Goal: Transaction & Acquisition: Purchase product/service

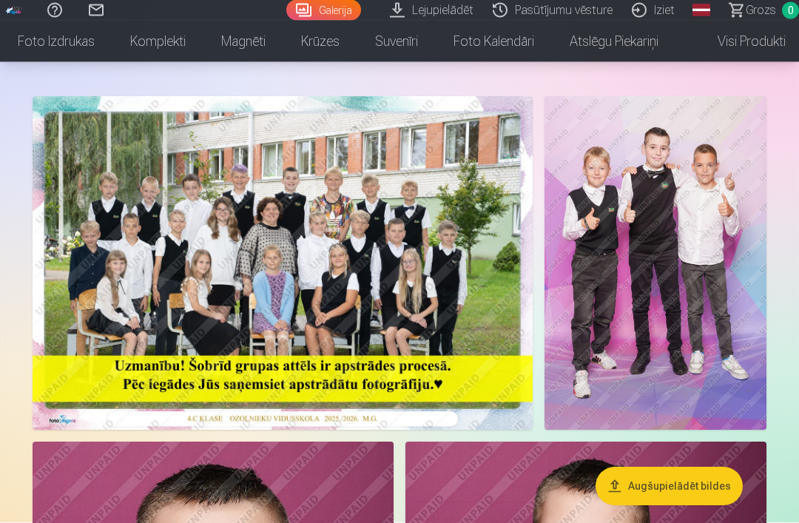
scroll to position [66, 0]
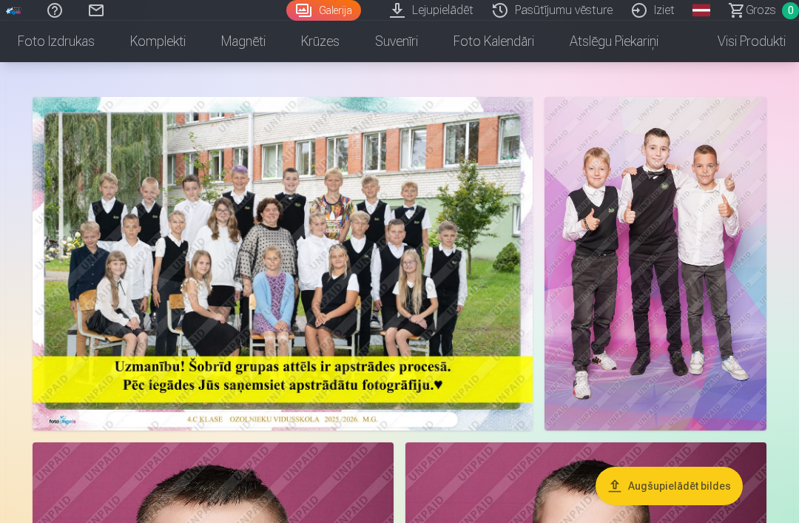
click at [371, 288] on img at bounding box center [283, 264] width 500 height 334
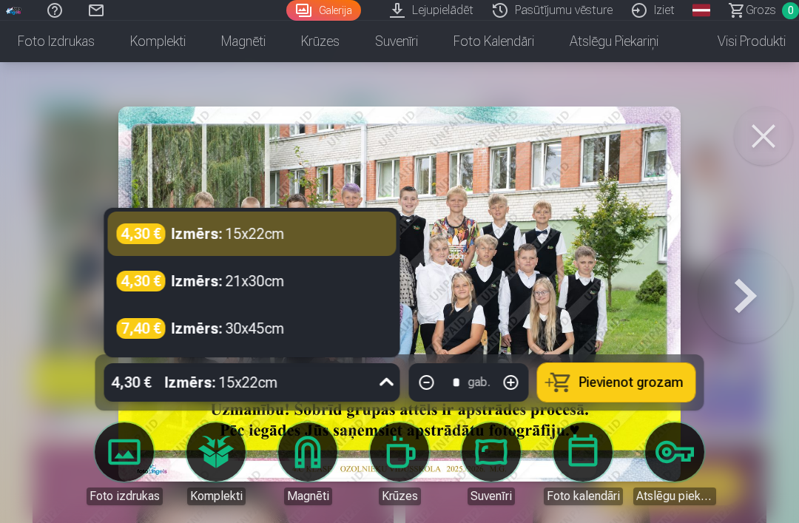
click at [333, 244] on div "4,30 € Izmērs : 15x22cm" at bounding box center [252, 233] width 271 height 21
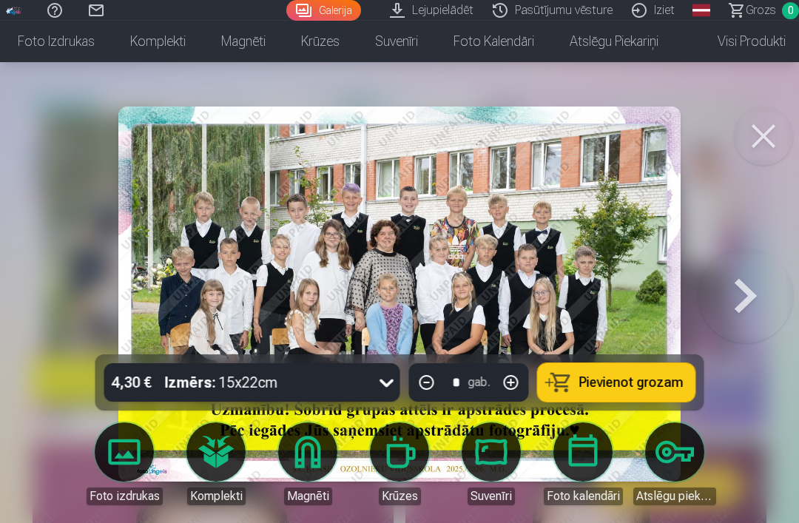
scroll to position [64, 0]
click at [620, 389] on span "Pievienot grozam" at bounding box center [631, 382] width 104 height 13
click at [745, 313] on button at bounding box center [746, 294] width 95 height 91
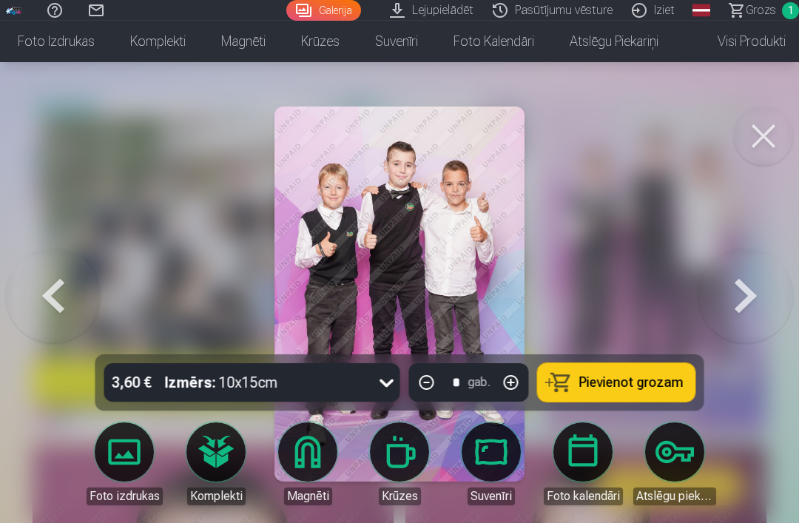
click at [629, 389] on span "Pievienot grozam" at bounding box center [631, 382] width 104 height 13
click at [734, 321] on button at bounding box center [746, 294] width 95 height 91
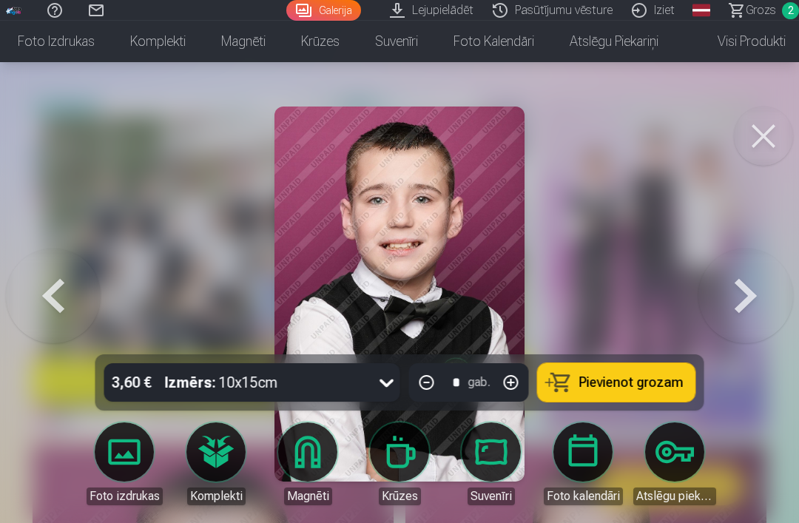
click at [733, 322] on button at bounding box center [746, 294] width 95 height 91
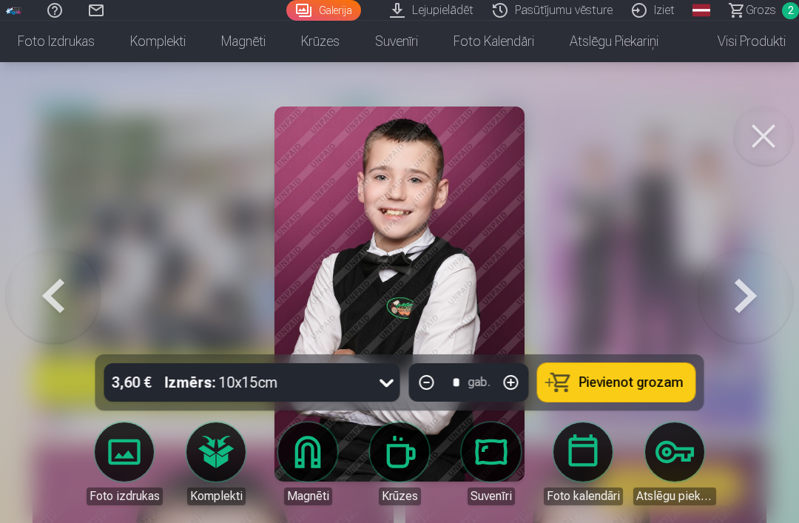
click at [740, 324] on button at bounding box center [746, 294] width 95 height 91
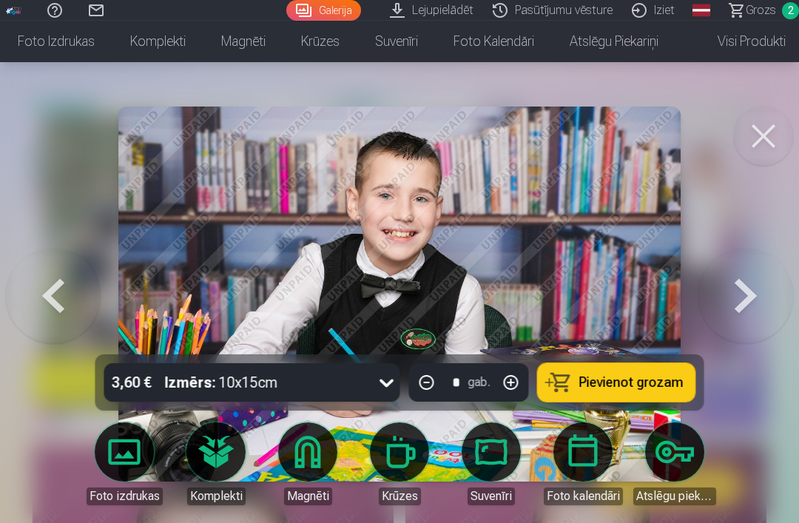
click at [740, 318] on button at bounding box center [746, 294] width 95 height 91
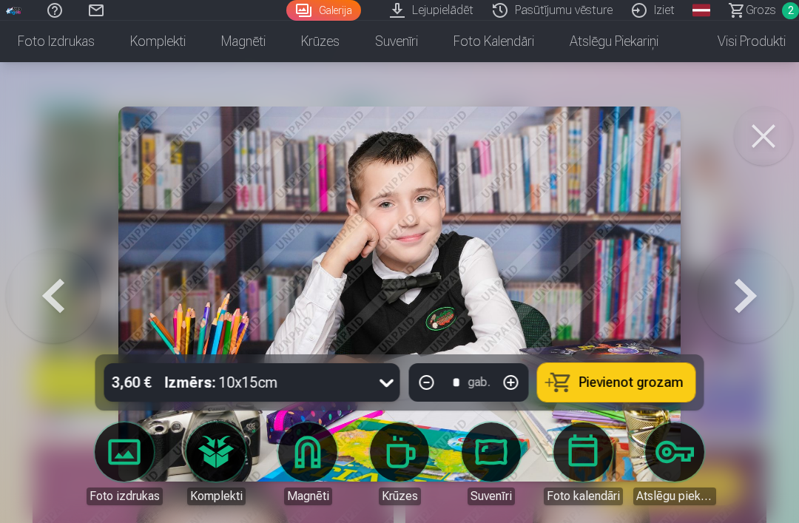
click at [735, 318] on button at bounding box center [746, 294] width 95 height 91
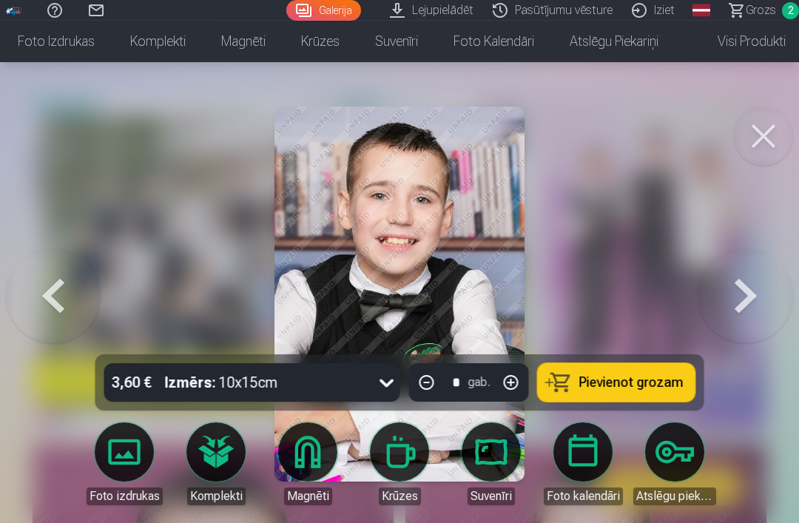
click at [739, 323] on button at bounding box center [746, 294] width 95 height 91
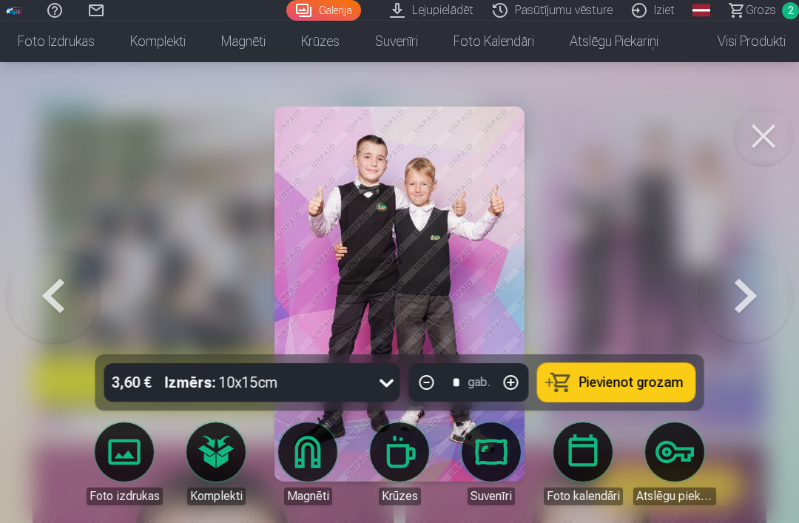
click at [636, 389] on span "Pievienot grozam" at bounding box center [631, 382] width 104 height 13
click at [722, 340] on button at bounding box center [746, 294] width 95 height 91
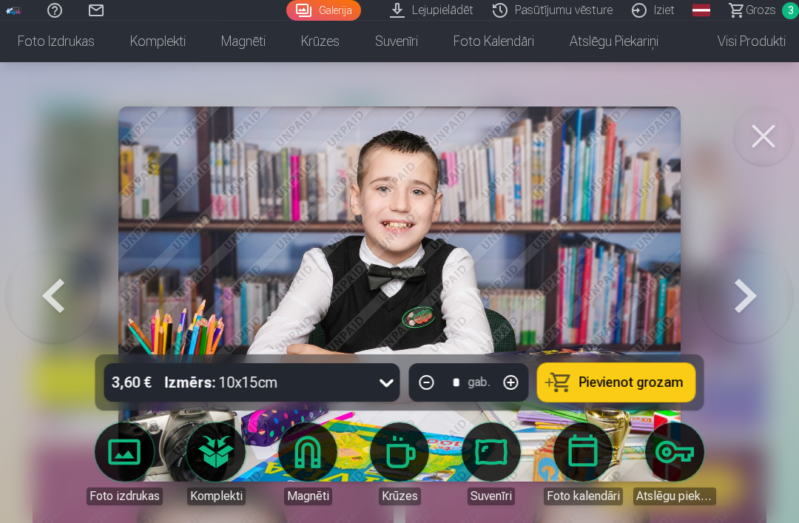
click at [745, 322] on button at bounding box center [746, 294] width 95 height 91
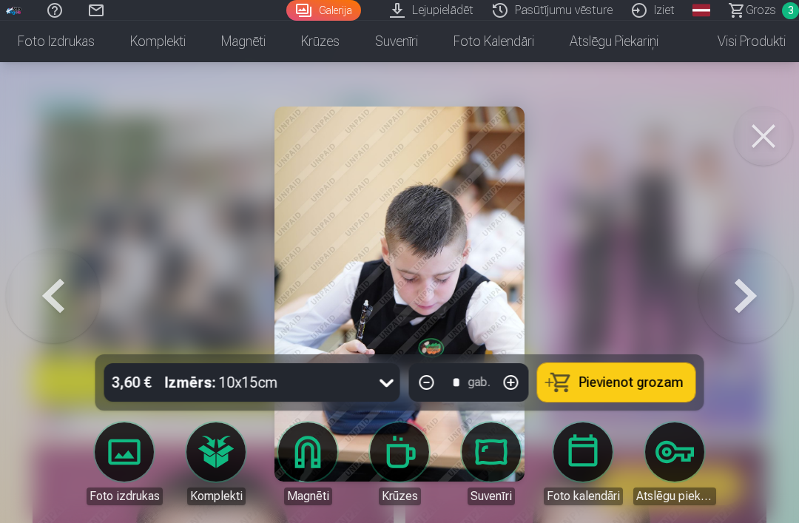
click at [741, 318] on button at bounding box center [746, 294] width 95 height 91
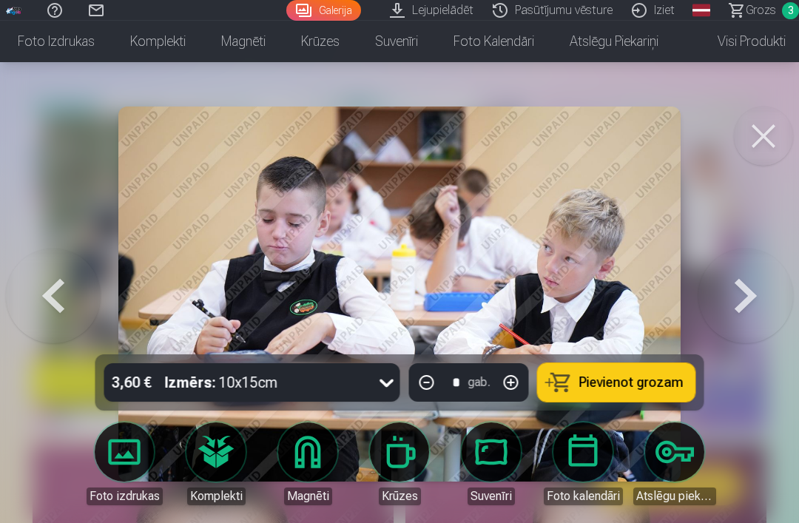
click at [738, 323] on button at bounding box center [746, 294] width 95 height 91
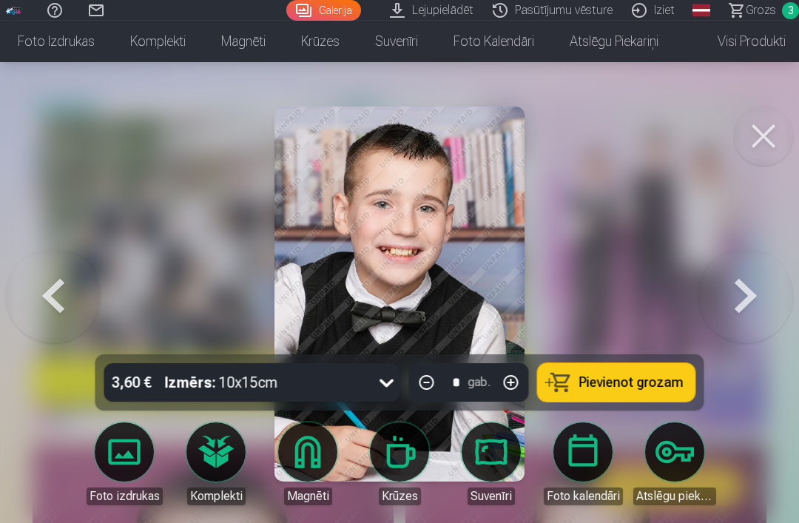
click at [67, 326] on button at bounding box center [53, 294] width 95 height 91
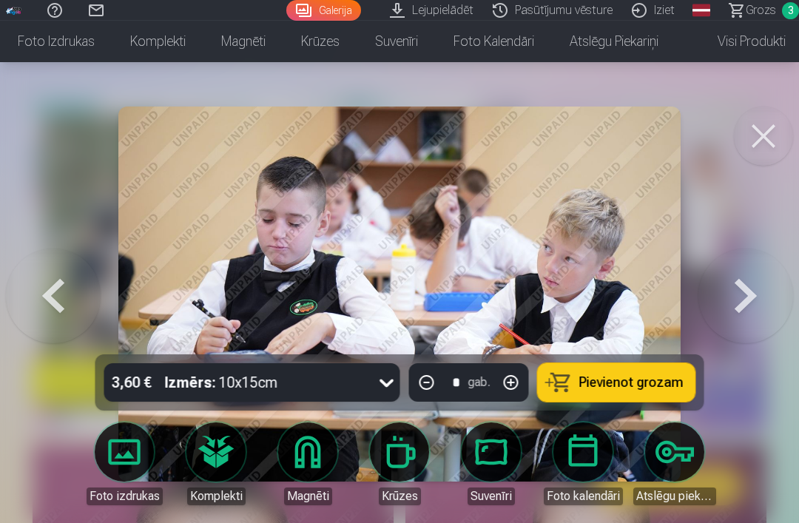
click at [746, 320] on button at bounding box center [746, 294] width 95 height 91
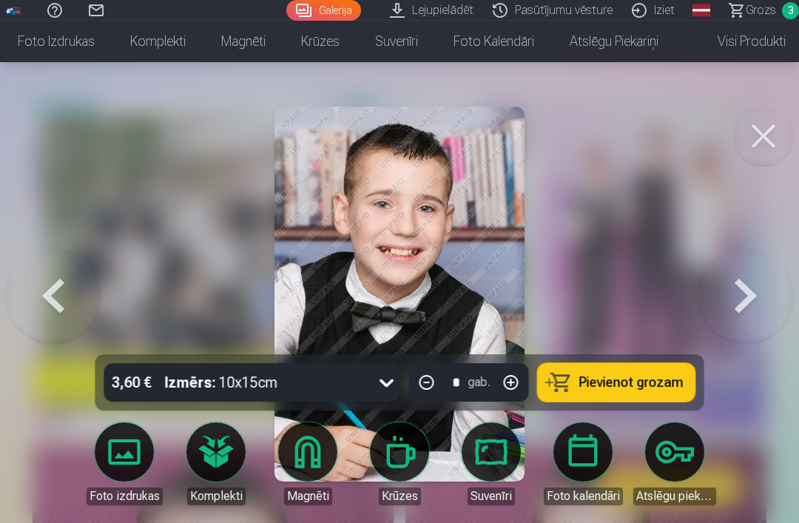
click at [61, 340] on button at bounding box center [53, 294] width 95 height 91
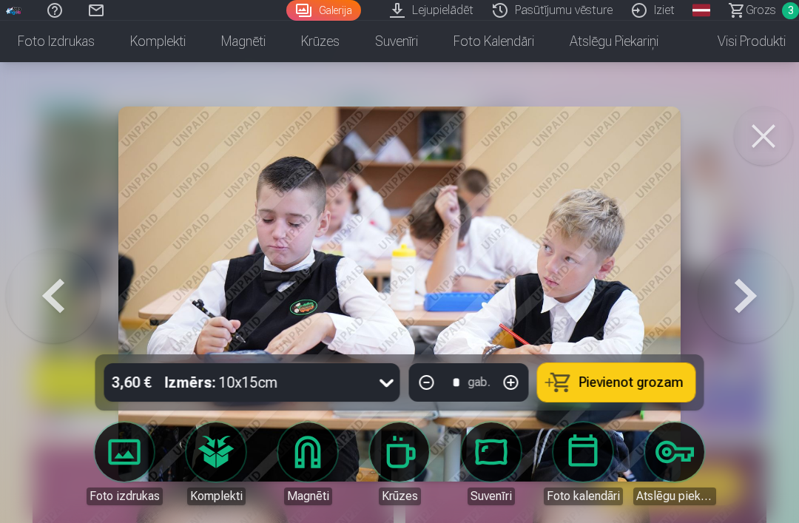
click at [749, 312] on button at bounding box center [746, 294] width 95 height 91
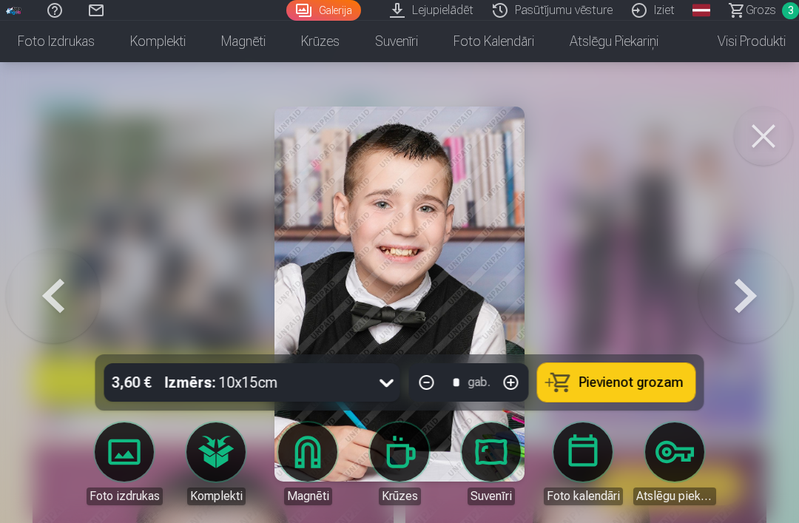
click at [745, 319] on button at bounding box center [746, 294] width 95 height 91
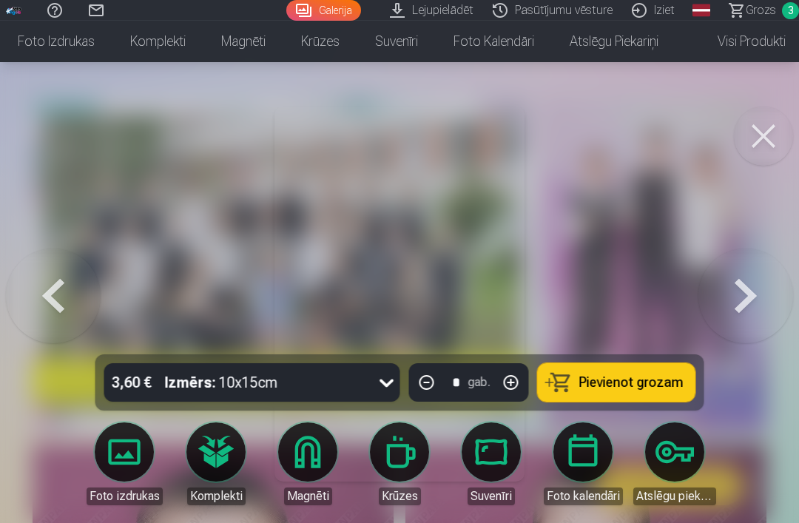
click at [751, 320] on button at bounding box center [746, 294] width 95 height 91
click at [754, 314] on button at bounding box center [746, 294] width 95 height 91
click at [749, 318] on button at bounding box center [746, 294] width 95 height 91
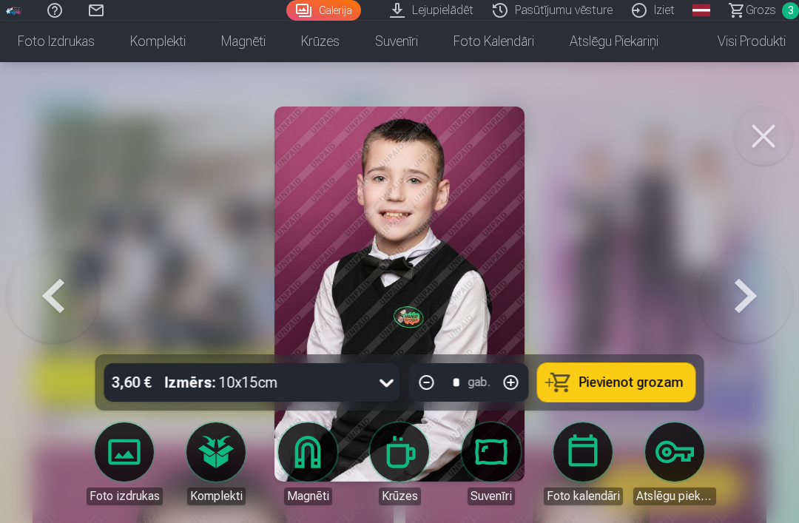
click at [756, 320] on button at bounding box center [746, 294] width 95 height 91
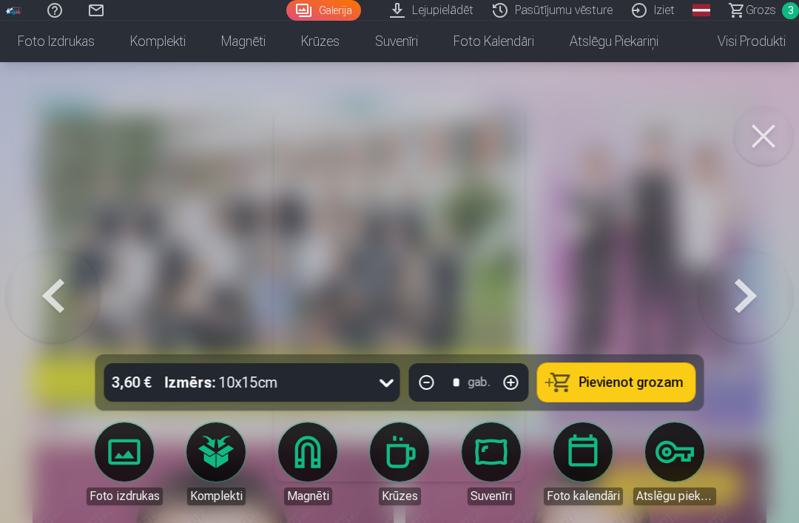
click at [756, 317] on button at bounding box center [746, 294] width 95 height 91
click at [762, 320] on div at bounding box center [399, 261] width 799 height 523
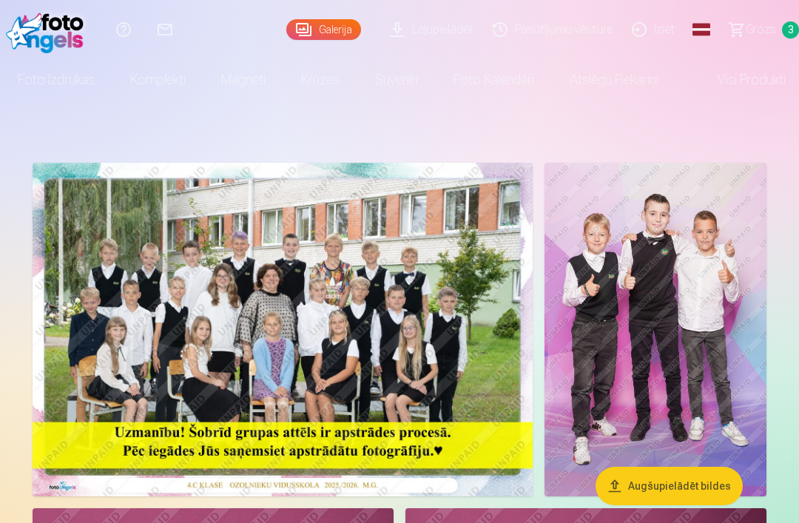
click at [315, 320] on img at bounding box center [283, 330] width 500 height 334
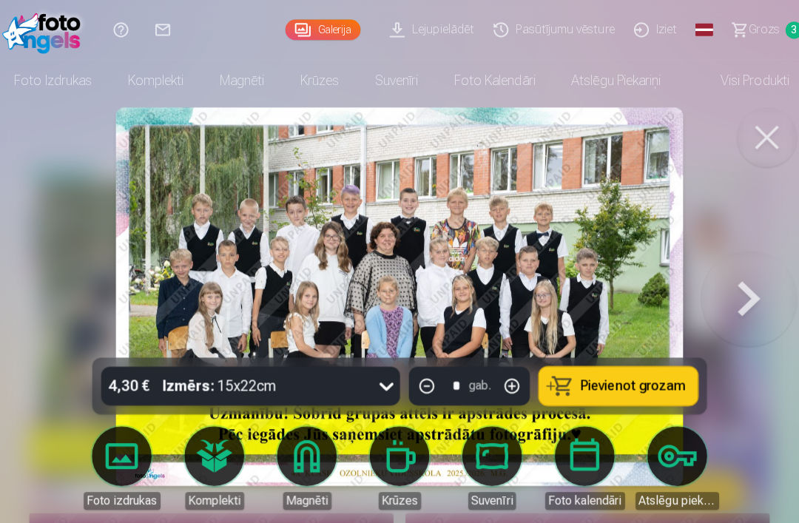
click at [744, 300] on button at bounding box center [746, 294] width 95 height 91
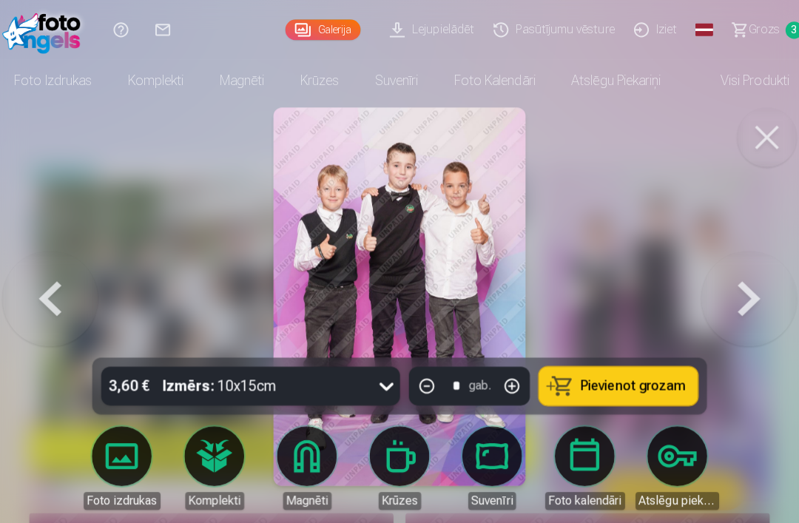
click at [737, 295] on button at bounding box center [746, 294] width 95 height 91
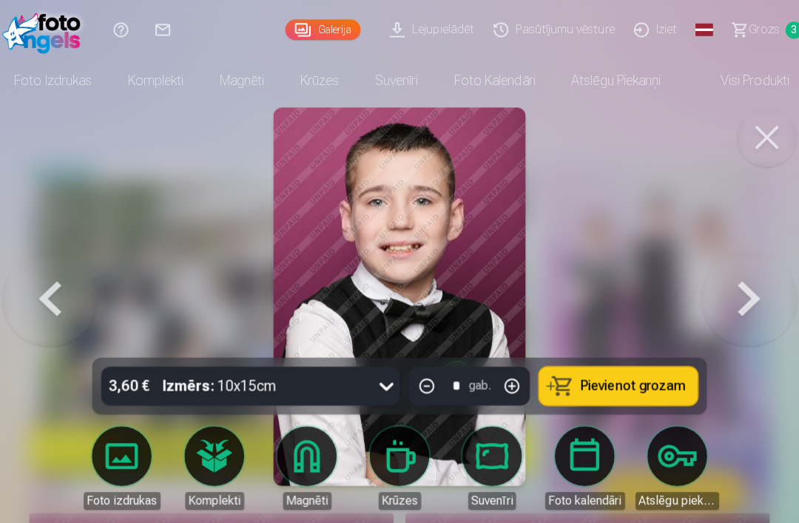
click at [736, 293] on button at bounding box center [746, 294] width 95 height 91
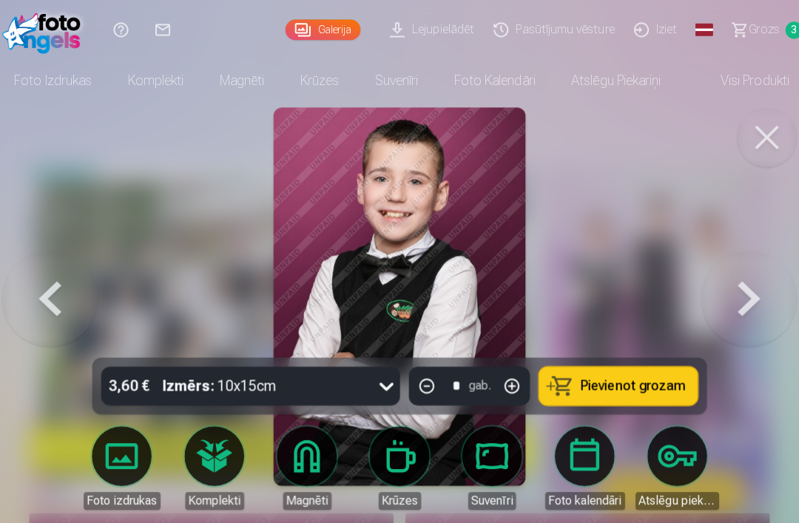
click at [739, 291] on button at bounding box center [746, 294] width 95 height 91
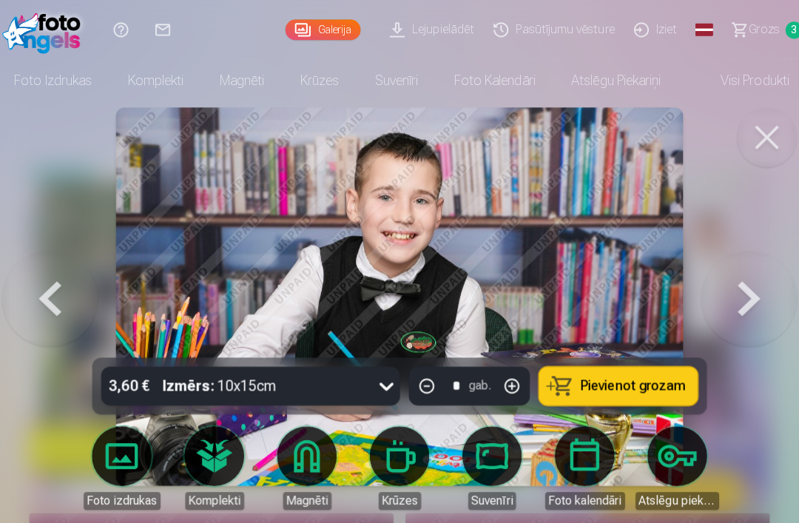
click at [639, 383] on span "Pievienot grozam" at bounding box center [631, 382] width 104 height 13
click at [733, 290] on button at bounding box center [746, 294] width 95 height 91
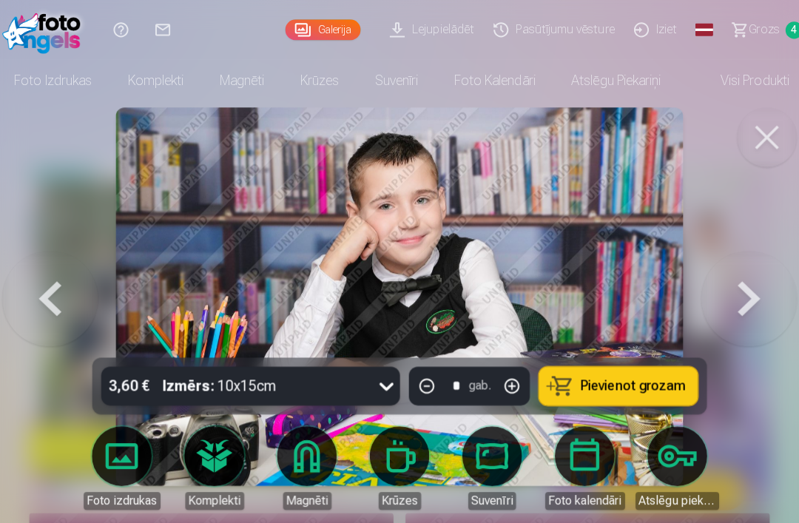
click at [740, 295] on button at bounding box center [746, 294] width 95 height 91
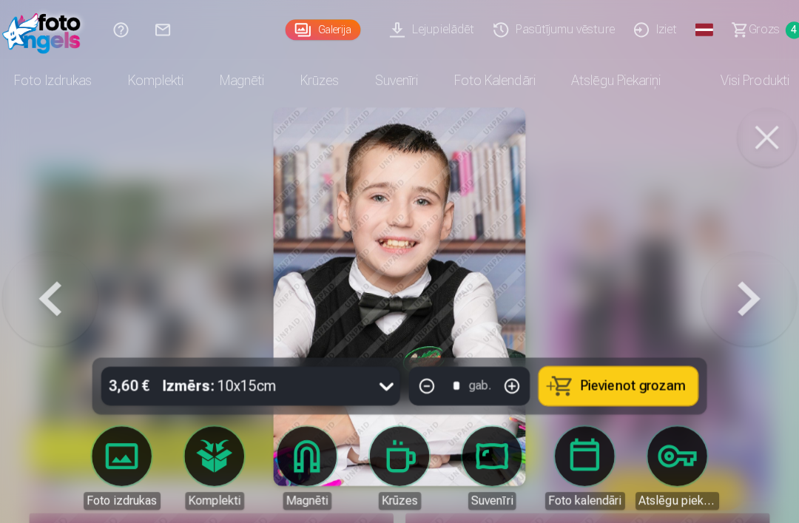
click at [745, 295] on button at bounding box center [746, 294] width 95 height 91
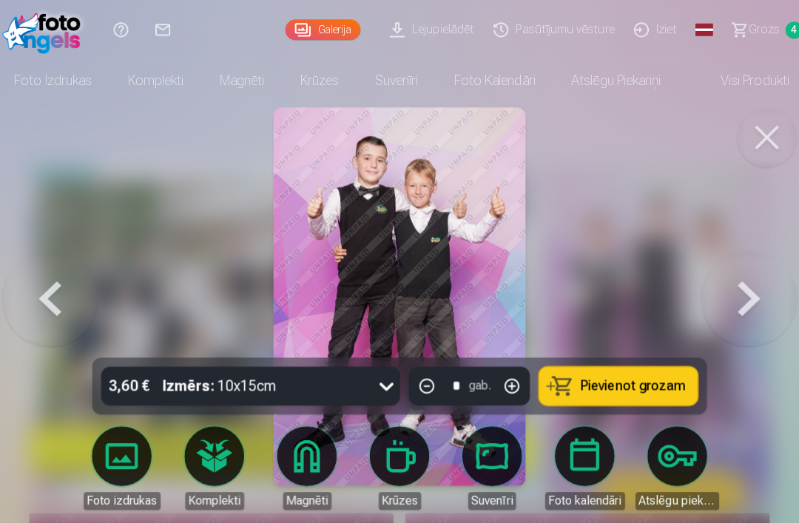
click at [743, 291] on button at bounding box center [746, 294] width 95 height 91
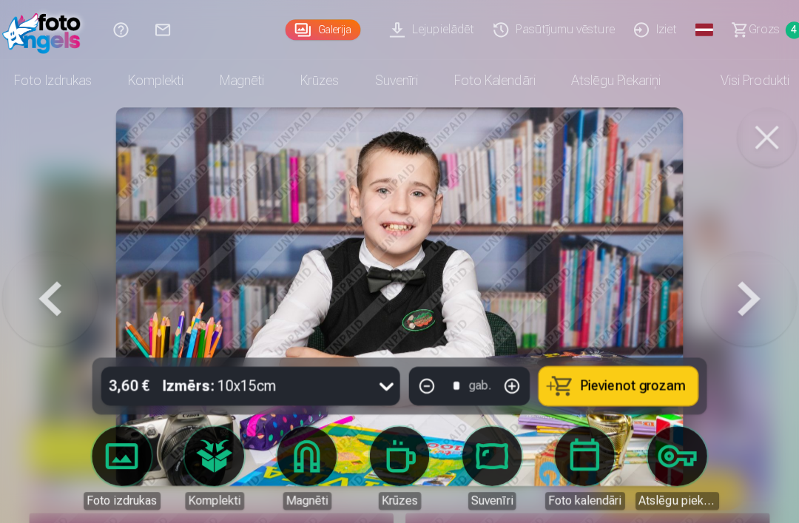
click at [747, 292] on button at bounding box center [746, 294] width 95 height 91
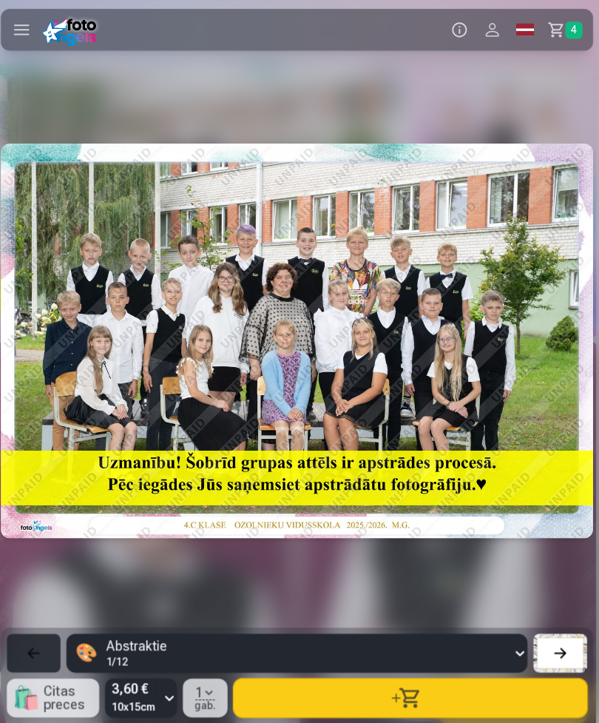
scroll to position [0, 5395]
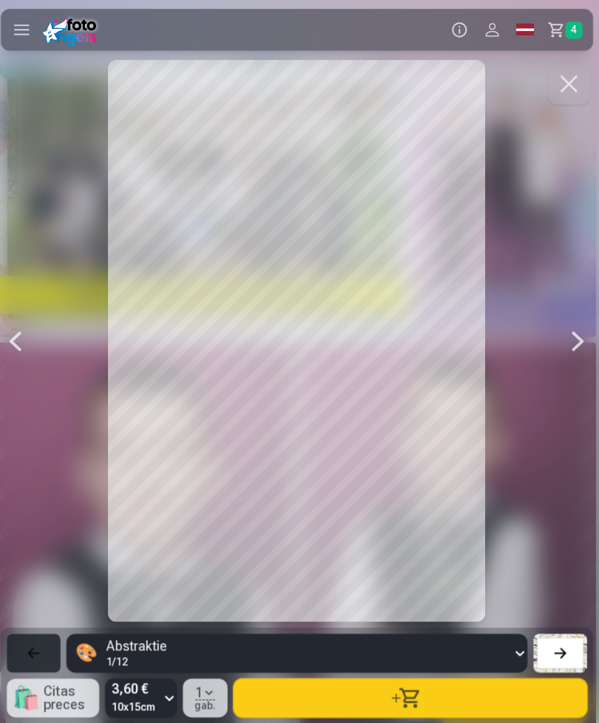
click at [552, 344] on div at bounding box center [300, 337] width 588 height 557
click at [569, 336] on div at bounding box center [579, 337] width 30 height 557
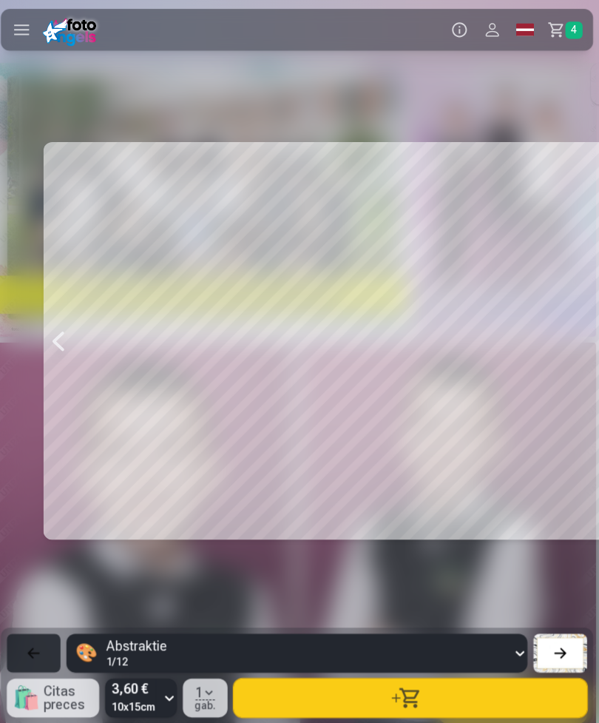
scroll to position [0, 5994]
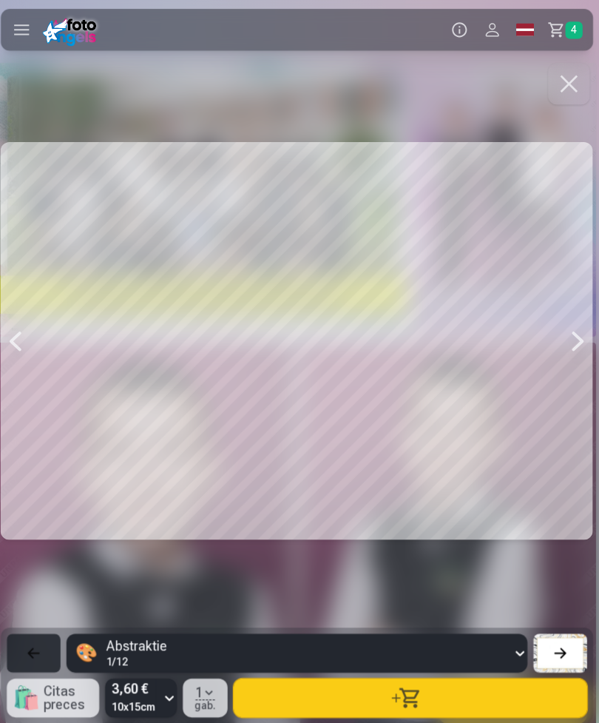
click at [564, 349] on div at bounding box center [579, 337] width 30 height 557
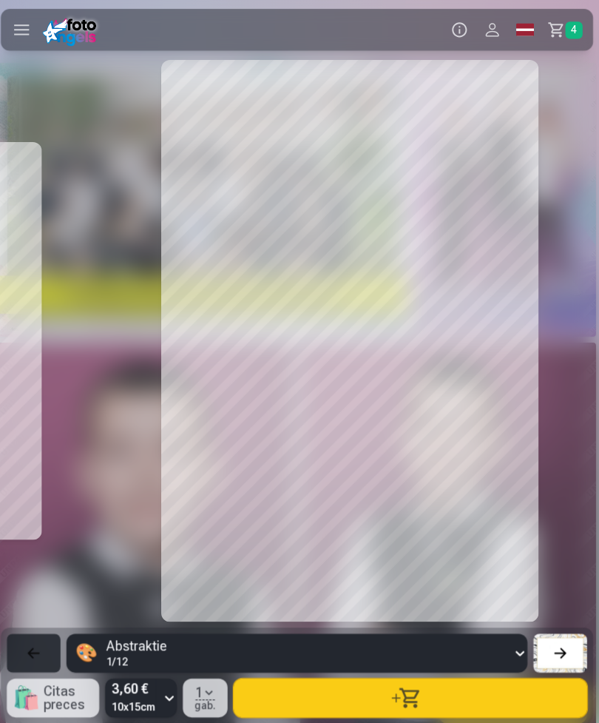
scroll to position [0, 6594]
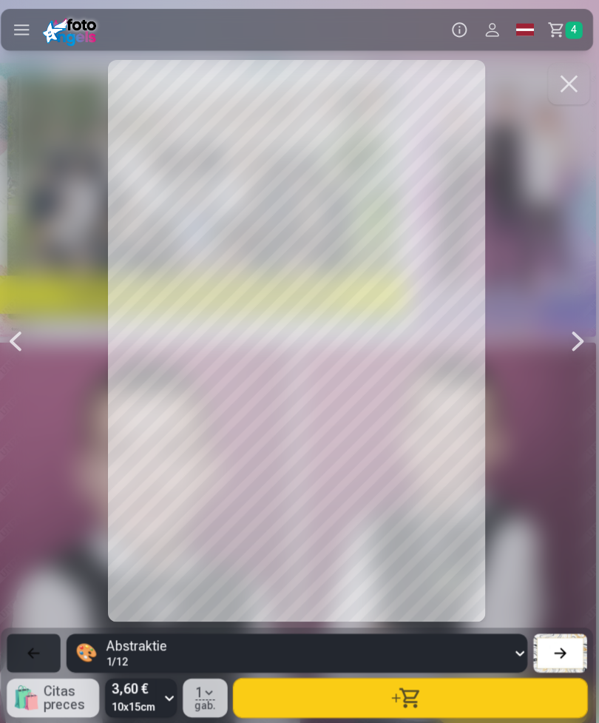
click at [565, 352] on div at bounding box center [579, 337] width 30 height 557
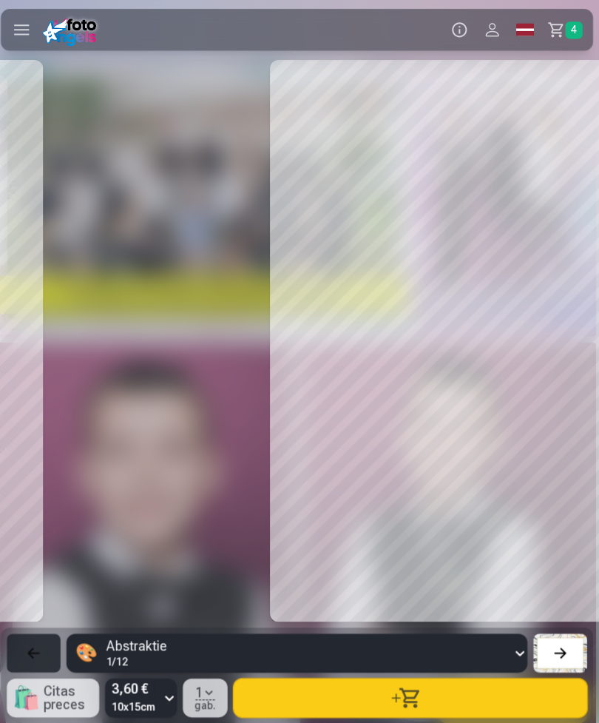
scroll to position [0, 7193]
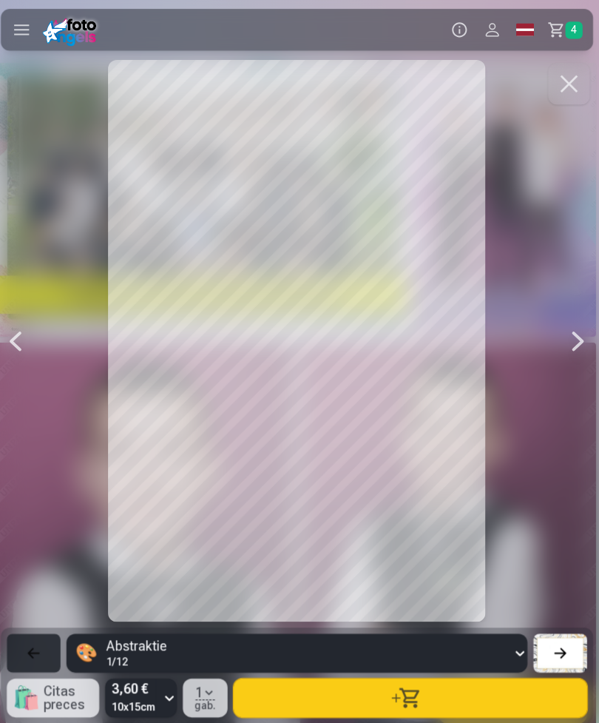
click at [566, 342] on div at bounding box center [579, 337] width 30 height 557
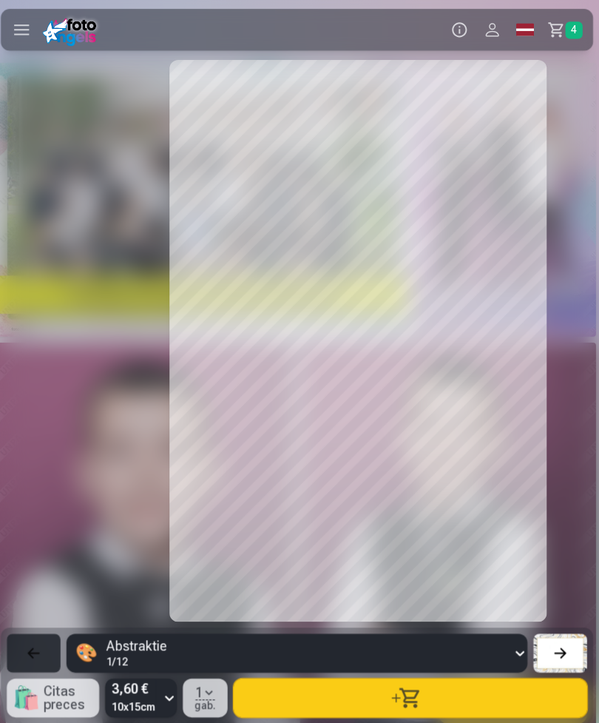
scroll to position [0, 7792]
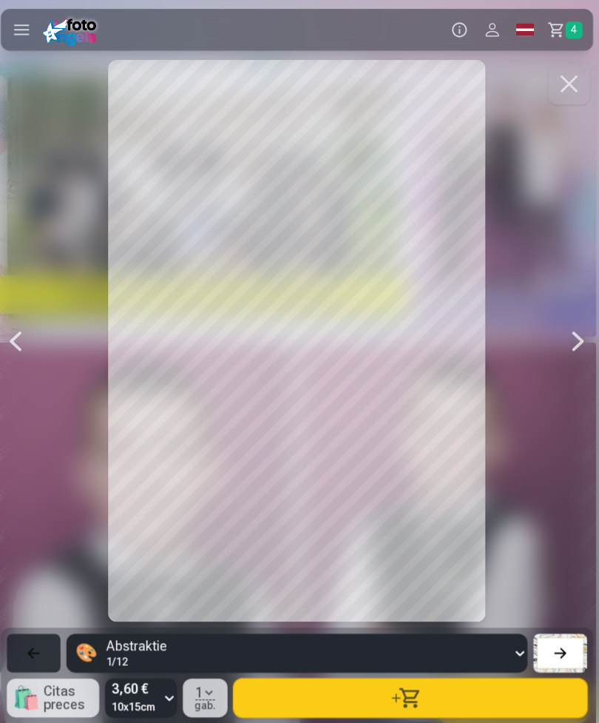
click at [461, 522] on button "button" at bounding box center [412, 692] width 351 height 38
click at [567, 335] on div at bounding box center [579, 337] width 30 height 557
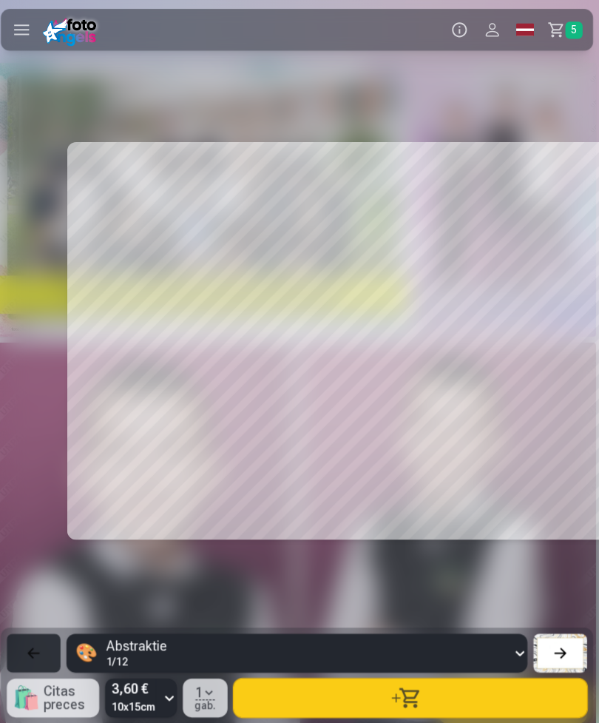
scroll to position [0, 8392]
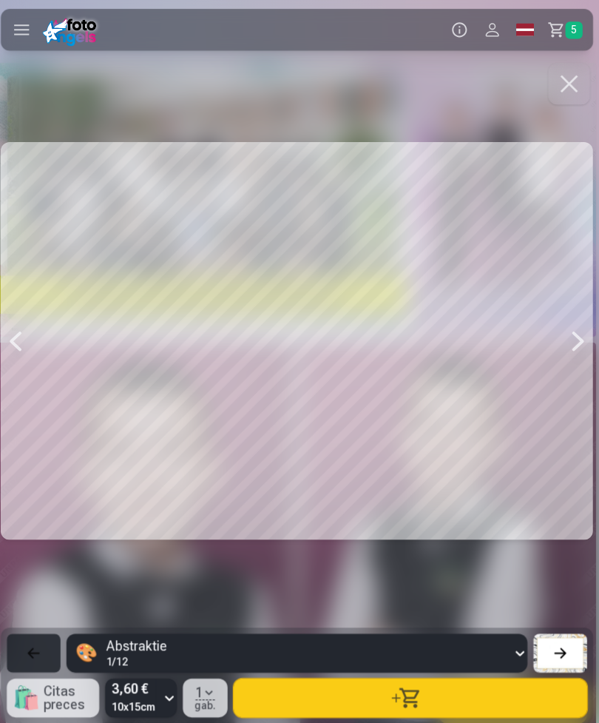
click at [568, 338] on div at bounding box center [579, 337] width 30 height 557
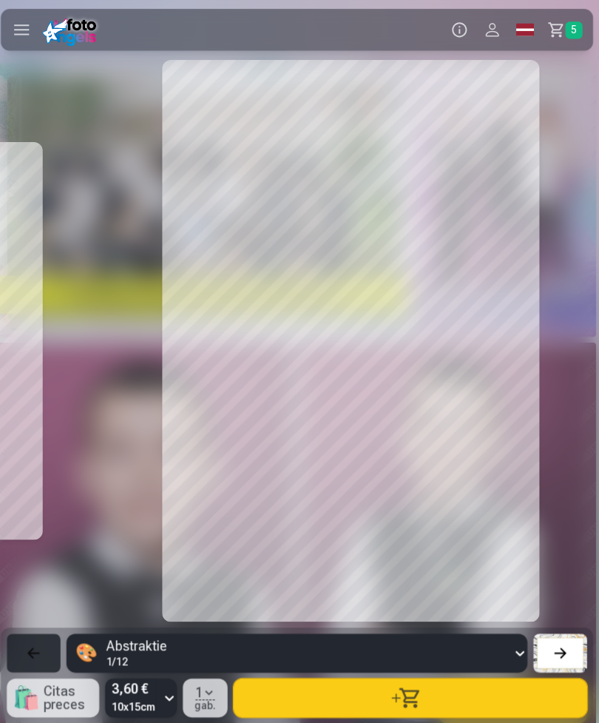
scroll to position [0, 8991]
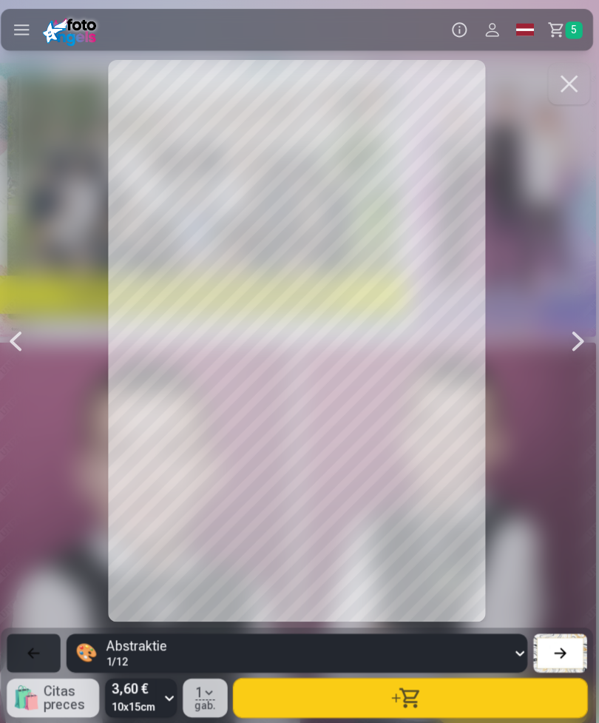
click at [572, 332] on div at bounding box center [579, 337] width 30 height 557
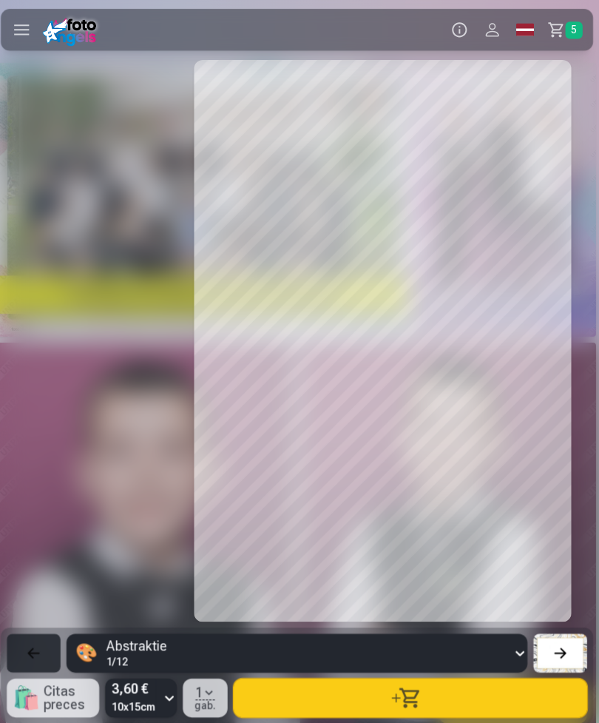
scroll to position [0, 9591]
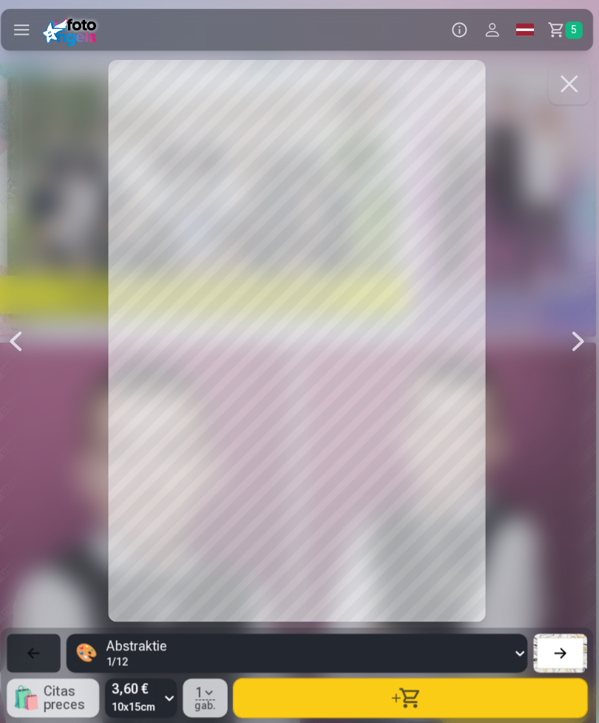
click at [568, 329] on div at bounding box center [579, 337] width 30 height 557
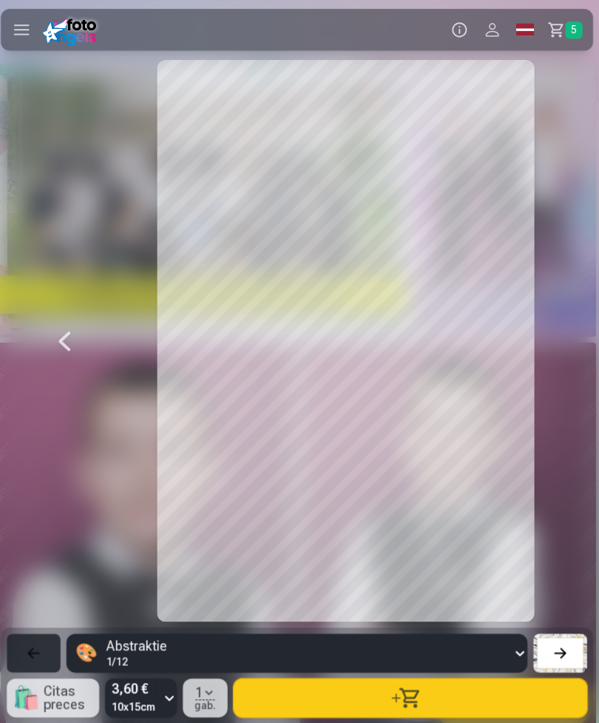
scroll to position [0, 10190]
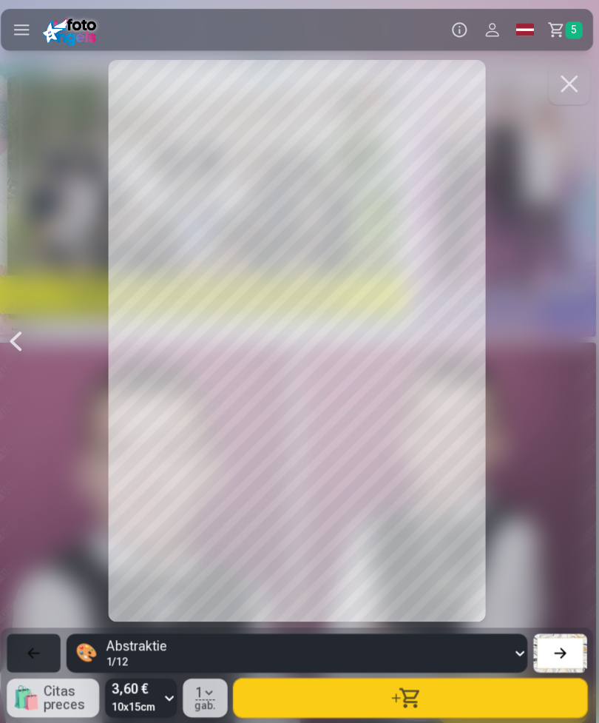
click at [572, 333] on div at bounding box center [300, 337] width 588 height 557
click at [7, 339] on div at bounding box center [21, 337] width 30 height 557
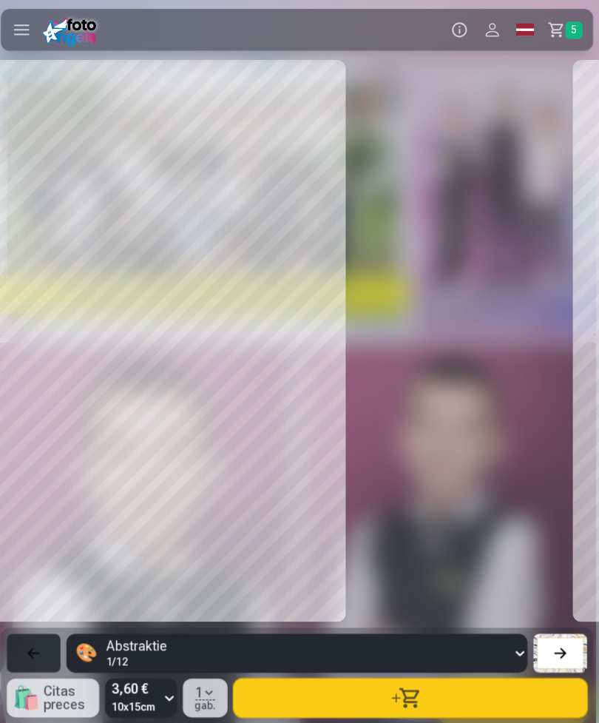
scroll to position [0, 9591]
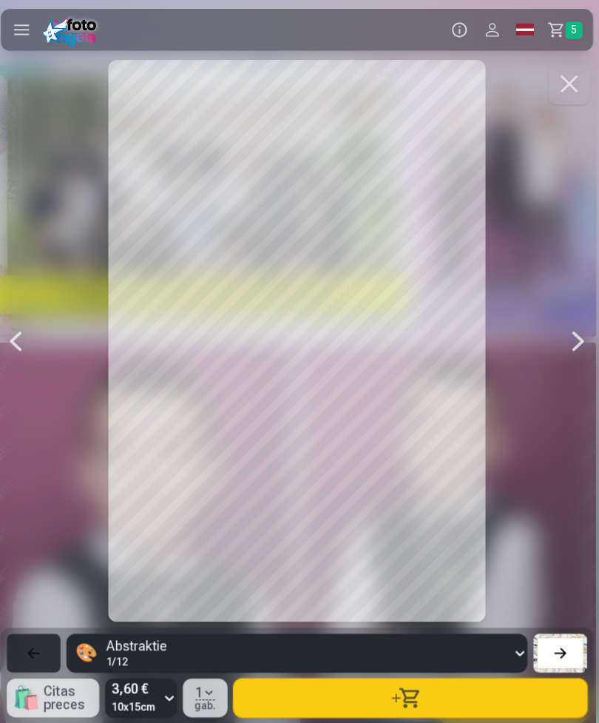
click at [23, 337] on div at bounding box center [21, 337] width 30 height 557
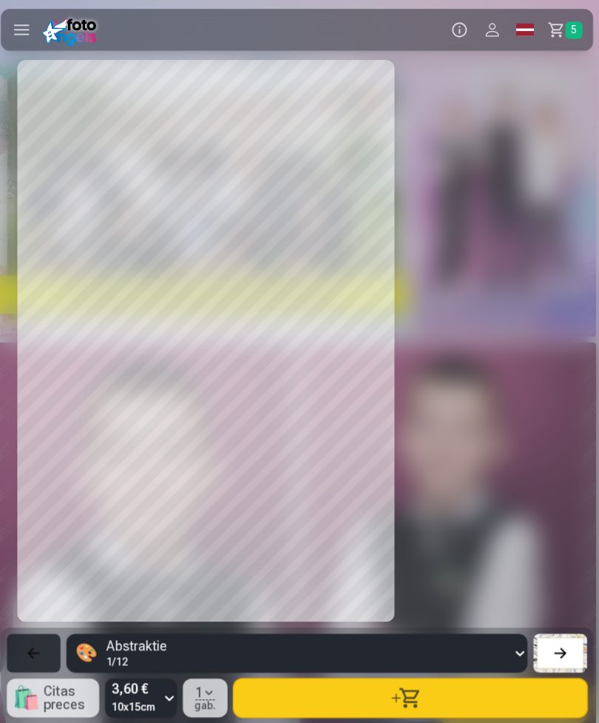
scroll to position [0, 8991]
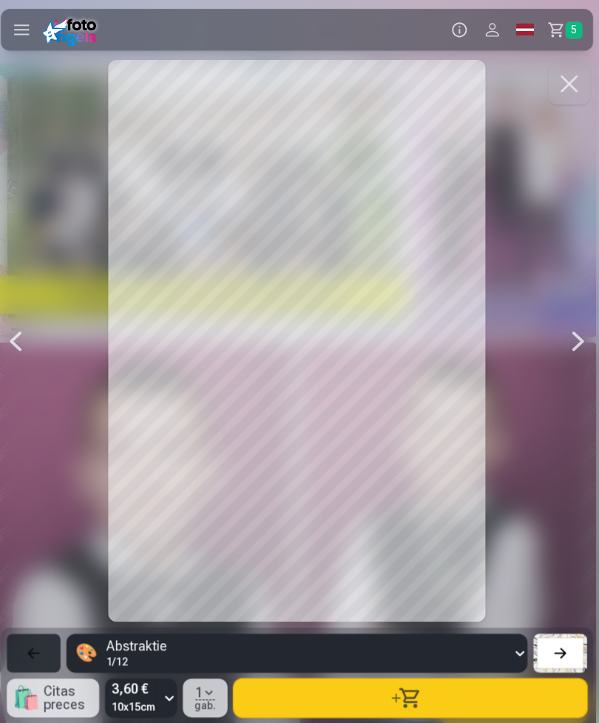
click at [28, 350] on div at bounding box center [21, 337] width 30 height 557
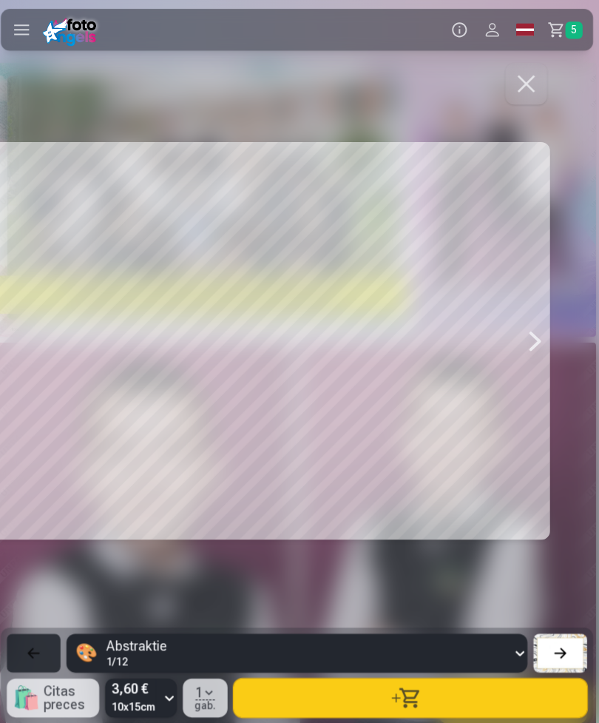
scroll to position [0, 8392]
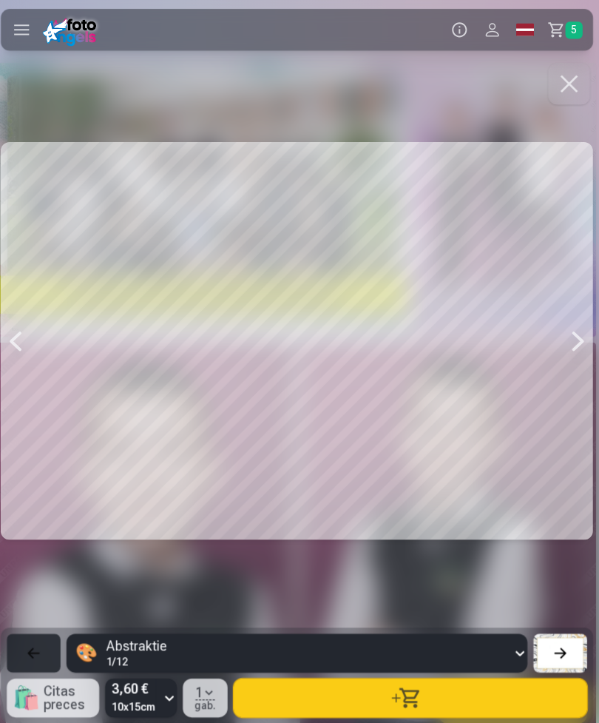
click at [549, 342] on div at bounding box center [300, 337] width 588 height 557
click at [567, 27] on span "5" at bounding box center [574, 29] width 17 height 17
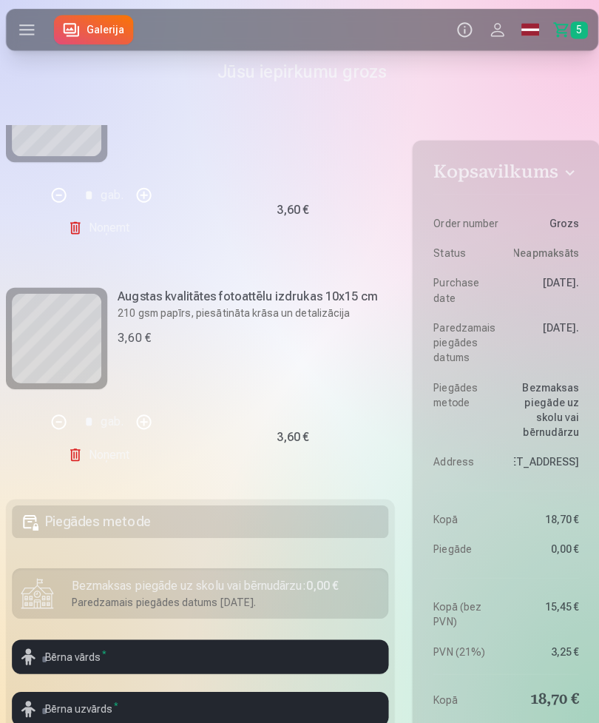
scroll to position [926, 0]
click at [98, 30] on link "Galerija" at bounding box center [92, 30] width 79 height 30
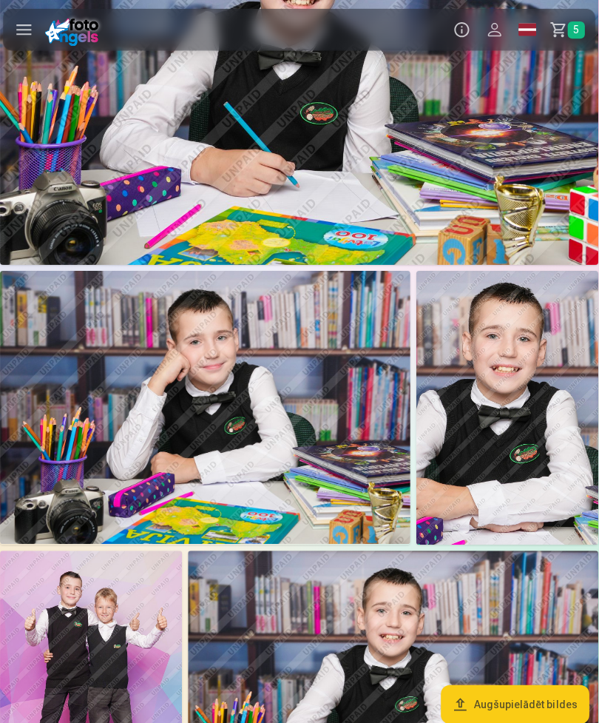
click at [570, 29] on span "5" at bounding box center [574, 29] width 17 height 17
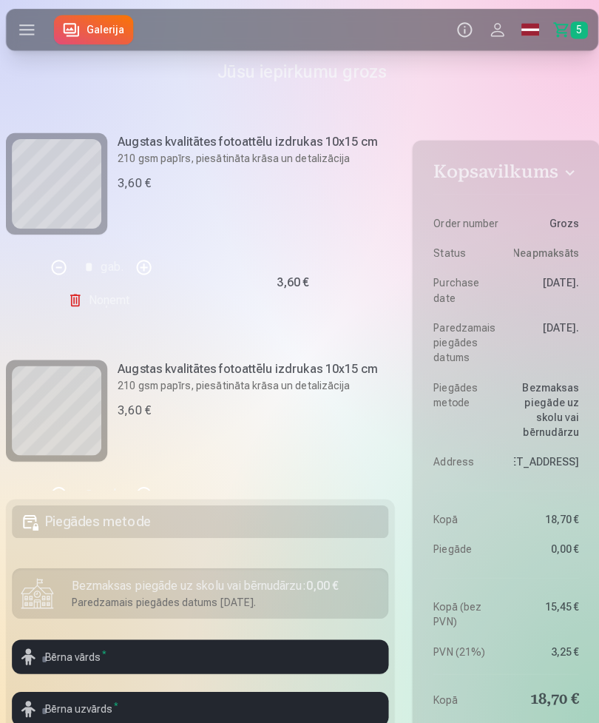
scroll to position [403, 0]
click at [91, 27] on link "Galerija" at bounding box center [92, 30] width 79 height 30
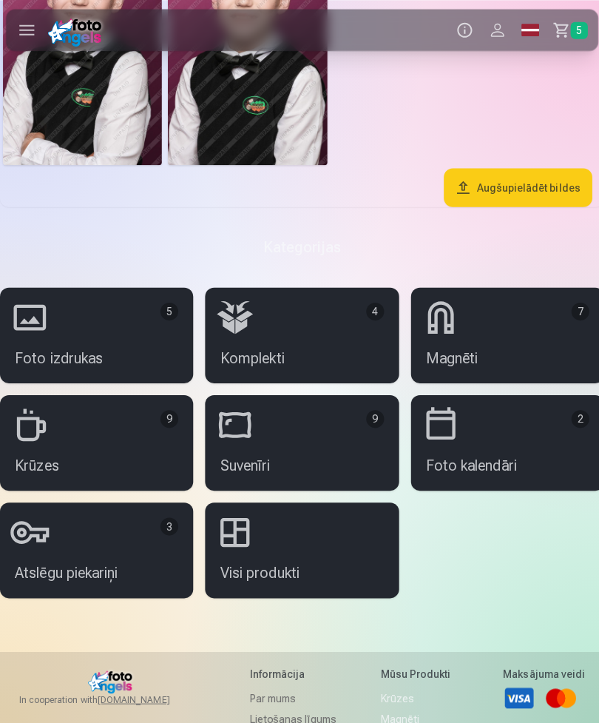
scroll to position [2667, 0]
click at [491, 342] on link "Magnēti 7" at bounding box center [504, 332] width 192 height 95
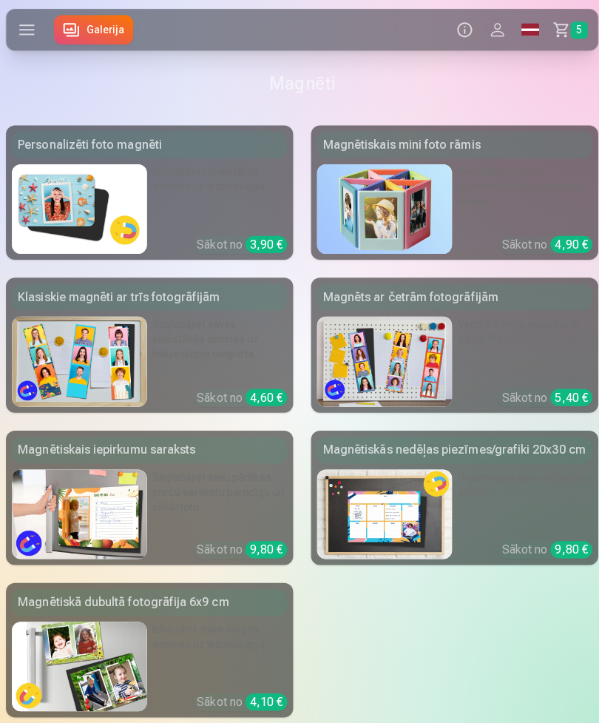
click at [58, 209] on img at bounding box center [79, 207] width 134 height 89
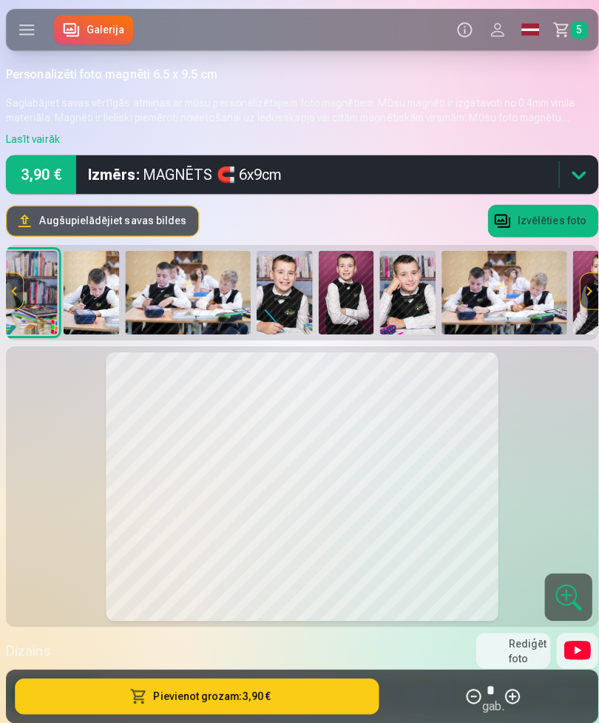
click at [403, 291] on img at bounding box center [405, 290] width 56 height 83
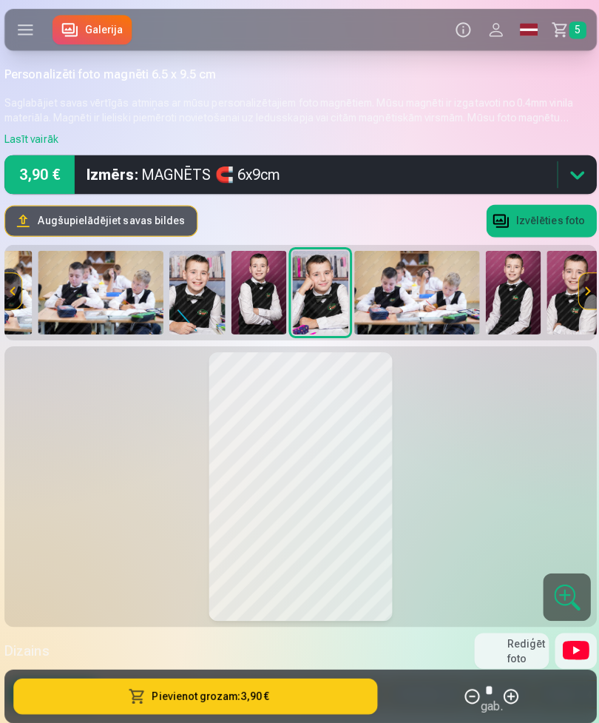
scroll to position [0, 750]
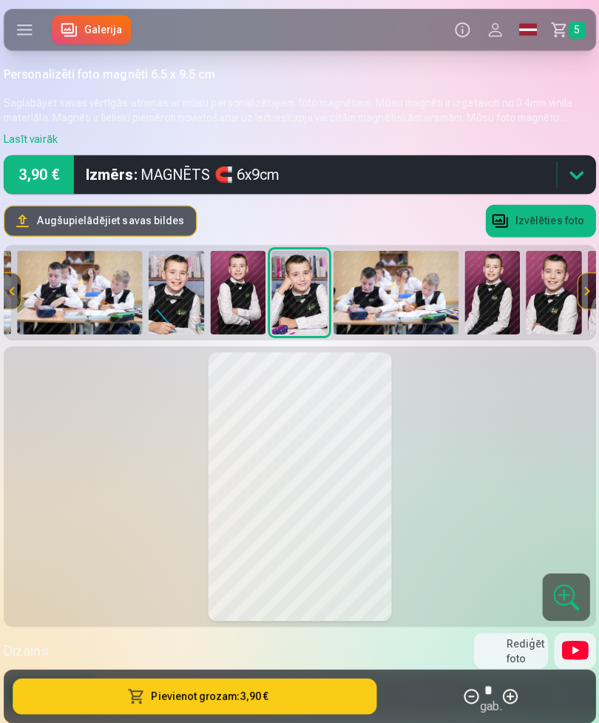
click at [169, 302] on img at bounding box center [177, 290] width 56 height 83
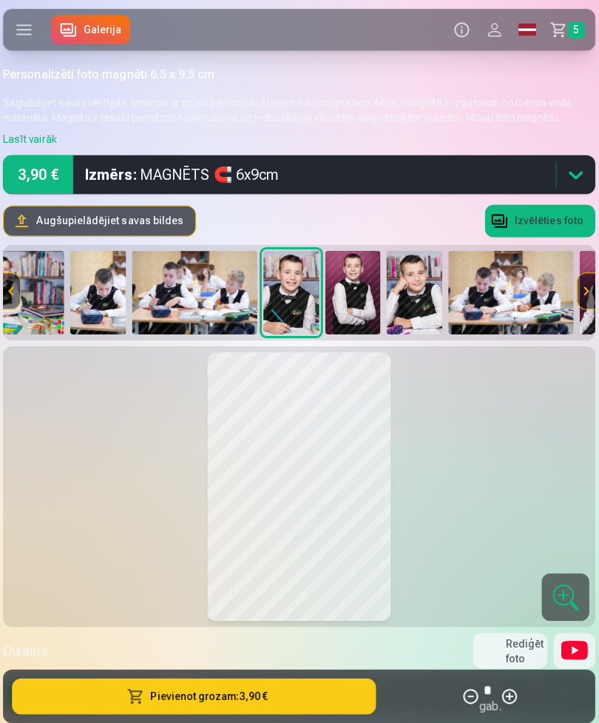
scroll to position [0, 628]
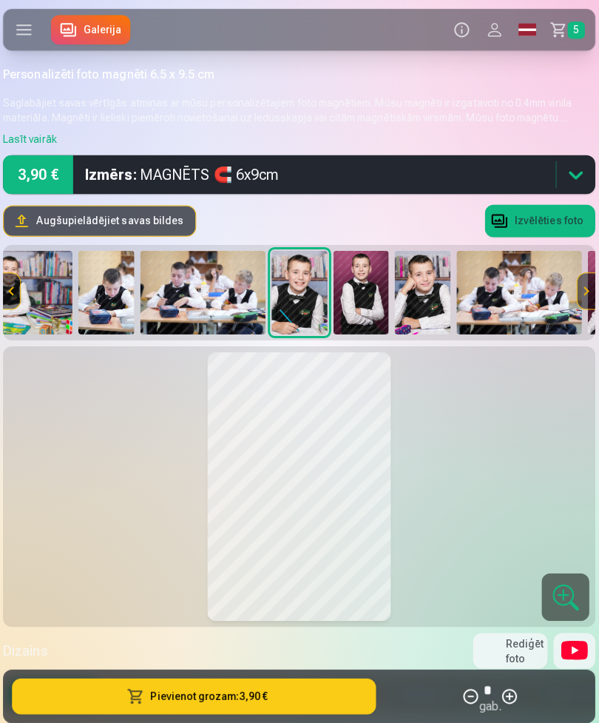
click at [367, 293] on img at bounding box center [362, 290] width 56 height 83
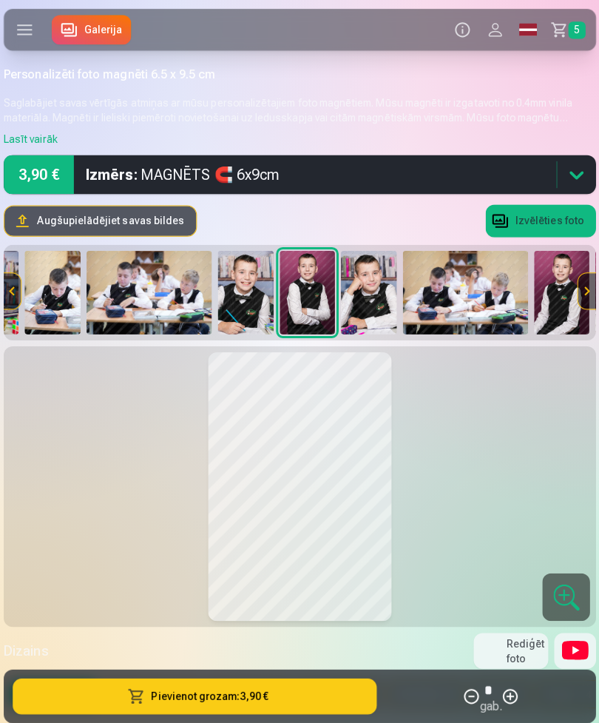
scroll to position [0, 689]
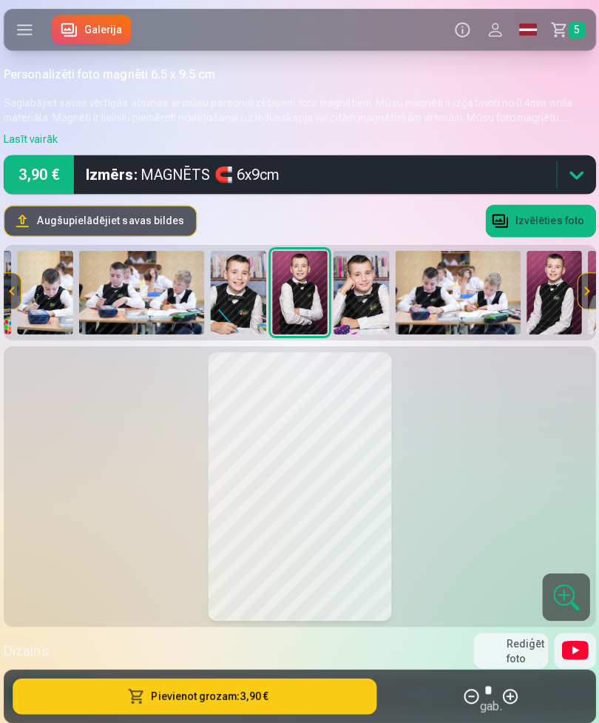
click at [364, 303] on img at bounding box center [361, 290] width 56 height 83
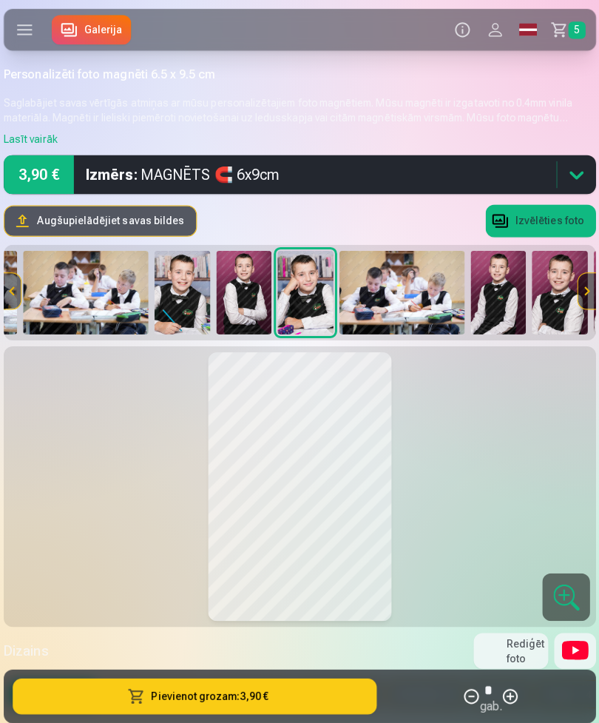
scroll to position [0, 750]
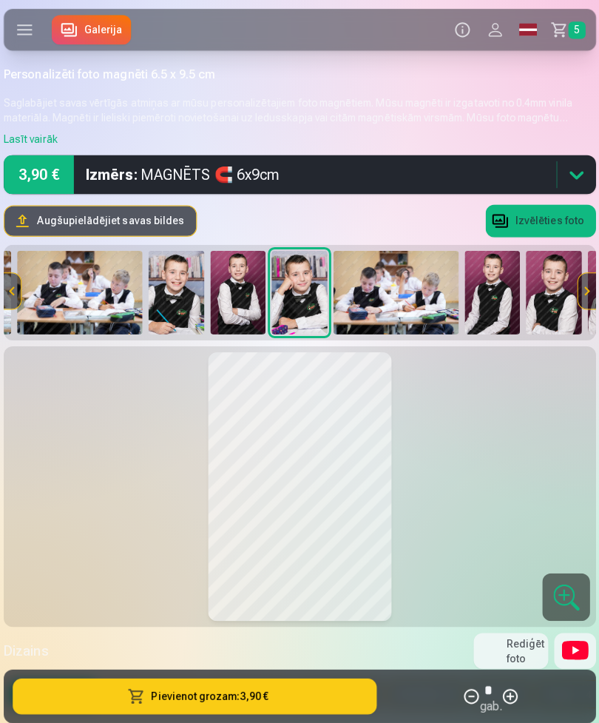
click at [500, 522] on button "Rediģēt foto" at bounding box center [509, 646] width 74 height 36
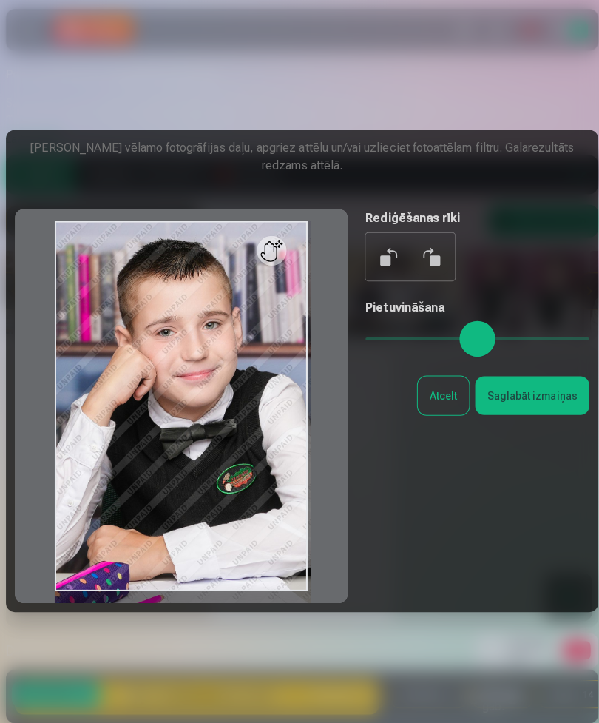
click at [447, 411] on button "Atcelt" at bounding box center [439, 392] width 51 height 38
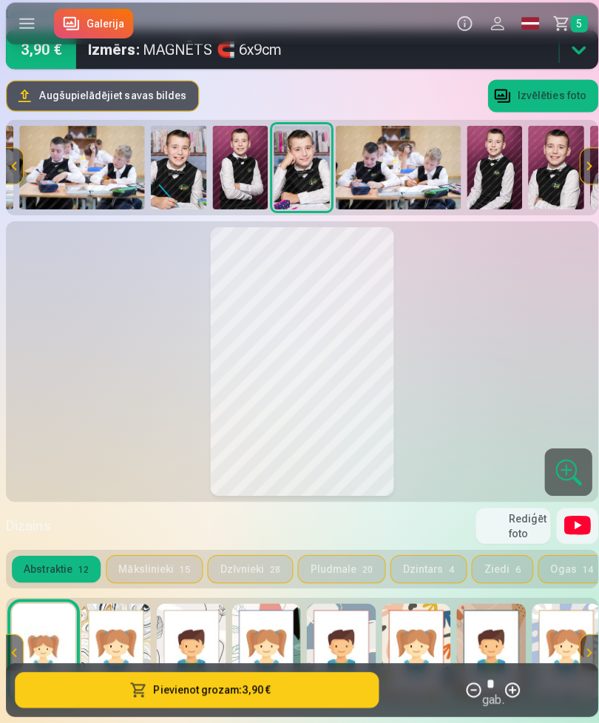
scroll to position [0, 0]
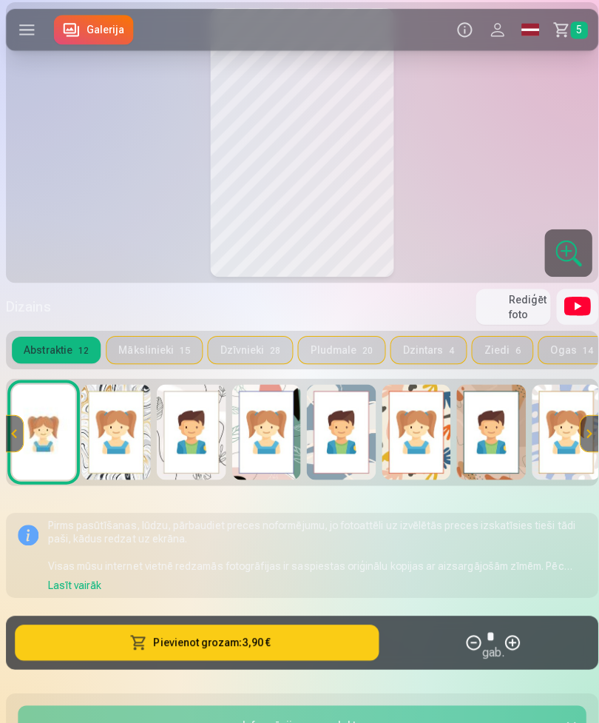
click at [112, 434] on img at bounding box center [115, 428] width 69 height 95
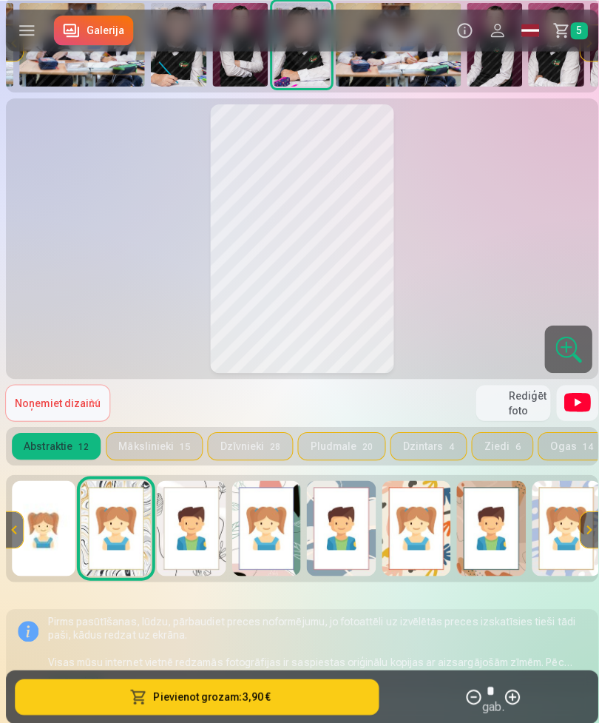
scroll to position [246, 0]
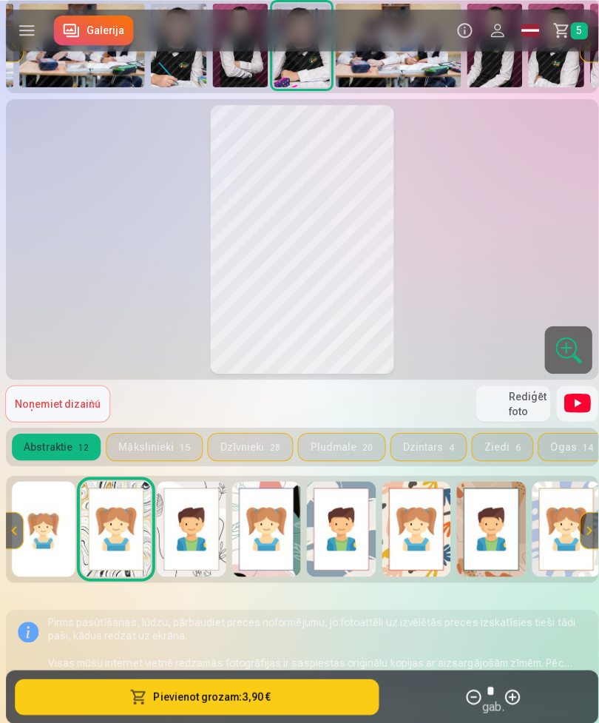
click at [188, 518] on img at bounding box center [189, 524] width 69 height 95
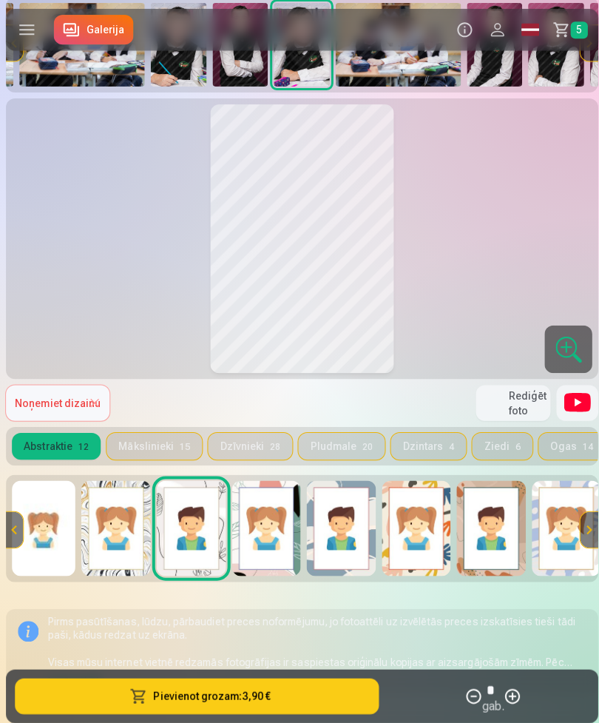
click at [38, 509] on div at bounding box center [22, 525] width 35 height 107
click at [43, 516] on img at bounding box center [43, 524] width 63 height 95
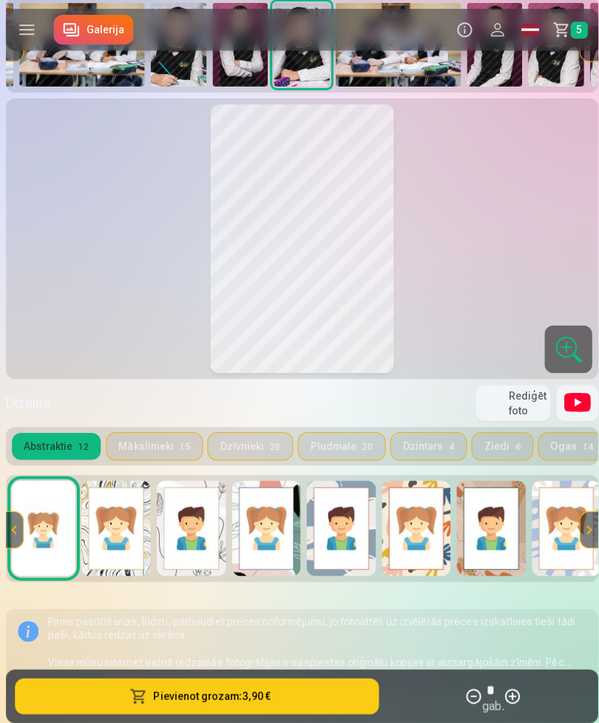
click at [153, 437] on button "Mākslinieki 15" at bounding box center [153, 442] width 95 height 27
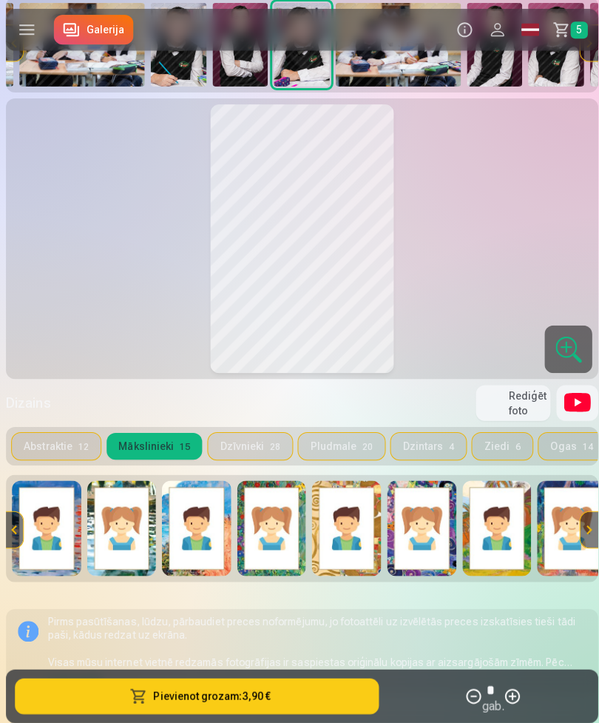
click at [235, 443] on button "Dzīvnieki 28" at bounding box center [248, 442] width 84 height 27
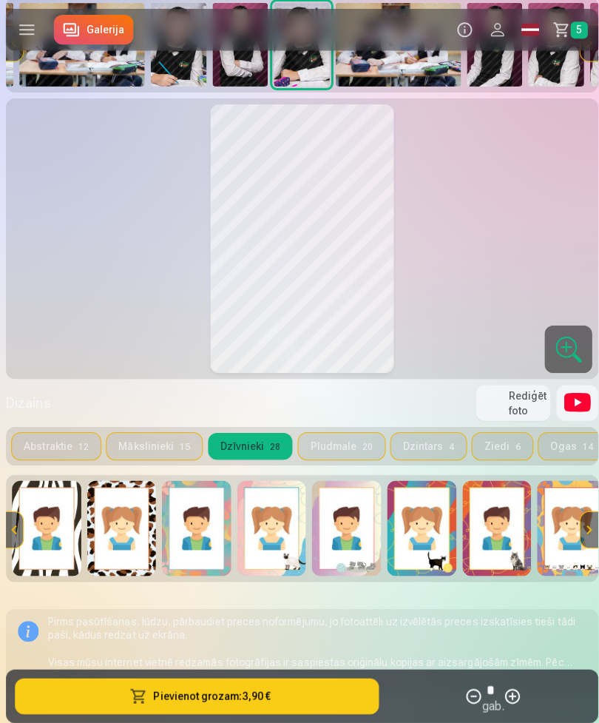
click at [341, 437] on button "Pludmale 20" at bounding box center [339, 442] width 86 height 27
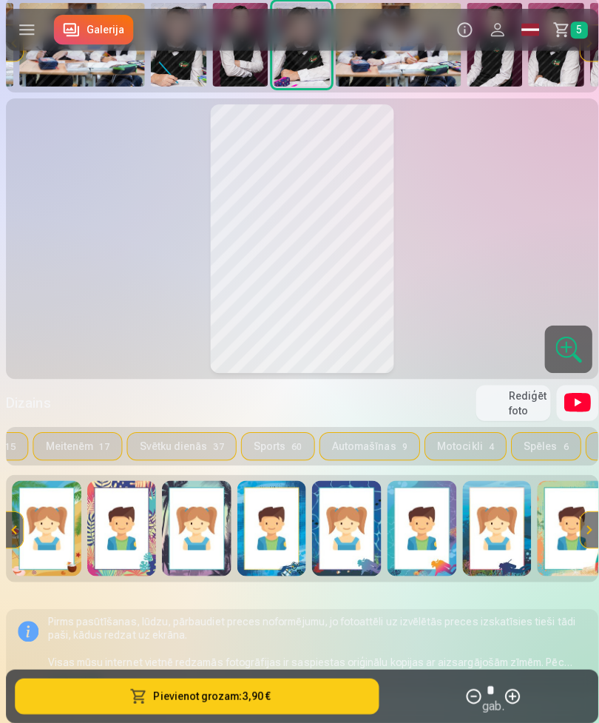
scroll to position [0, 646]
click at [362, 443] on button "Automašīnas 9" at bounding box center [366, 442] width 98 height 27
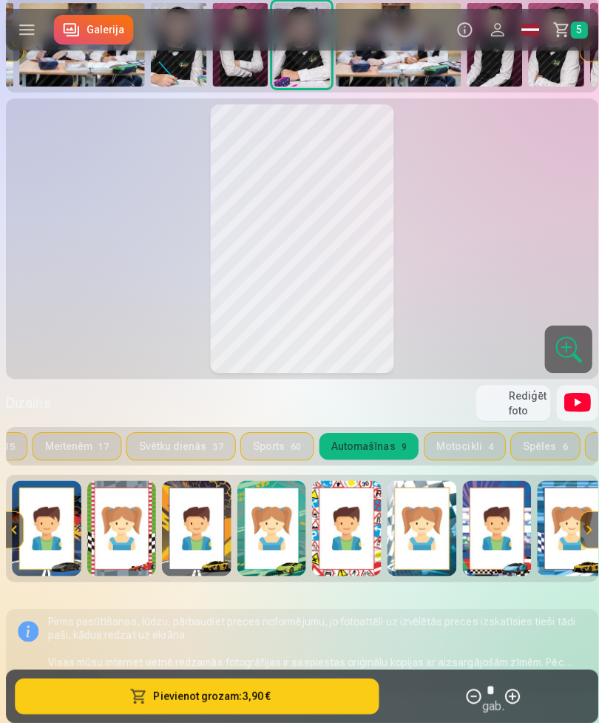
click at [455, 444] on button "Motocikli 4" at bounding box center [461, 442] width 80 height 27
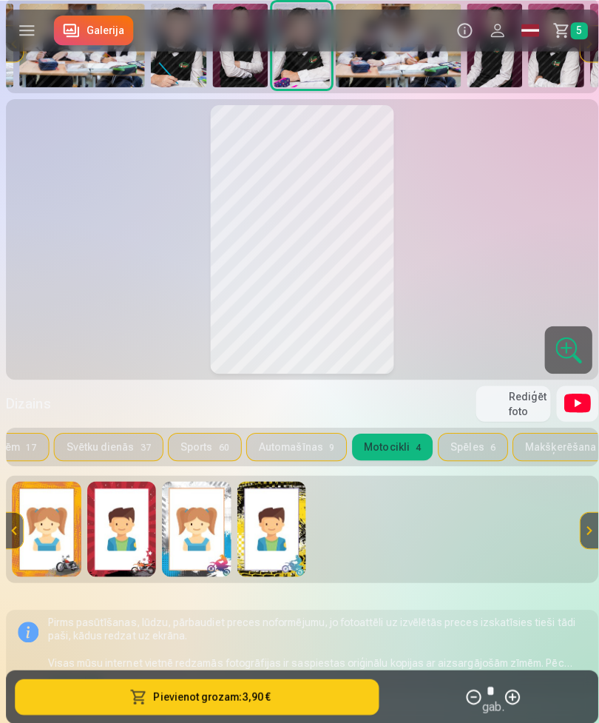
scroll to position [246, 0]
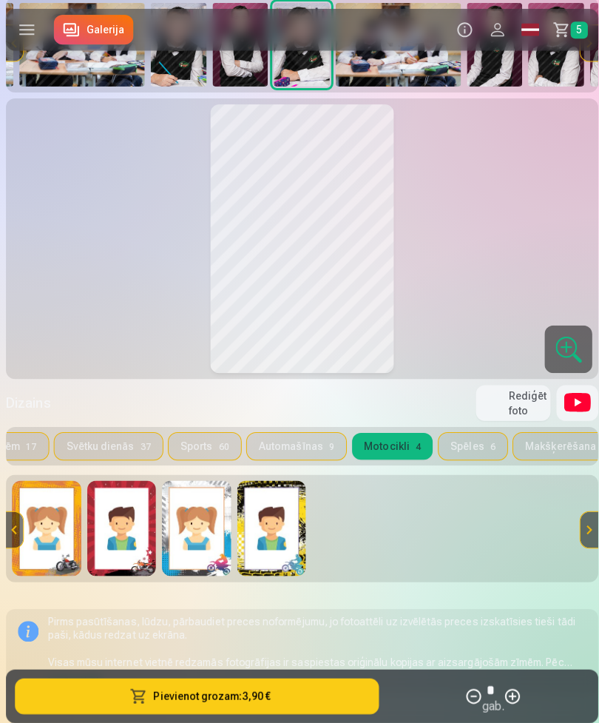
click at [267, 443] on button "Automašīnas 9" at bounding box center [294, 442] width 98 height 27
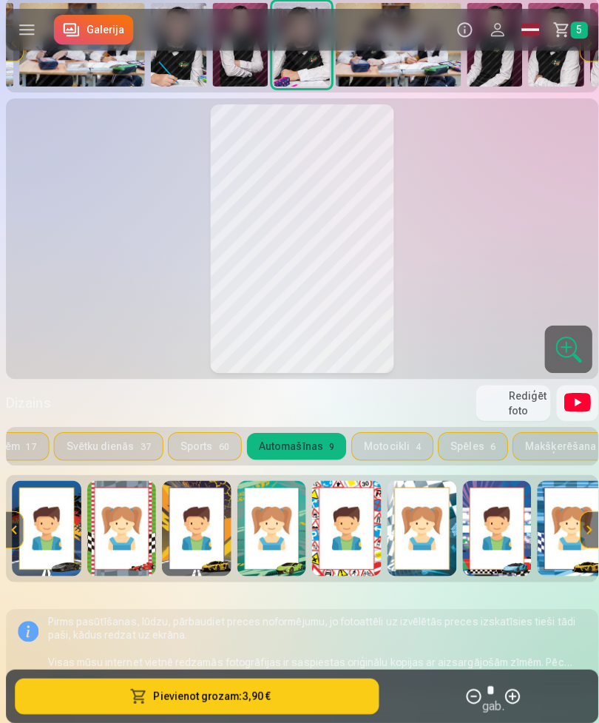
click at [194, 522] on img at bounding box center [195, 524] width 69 height 95
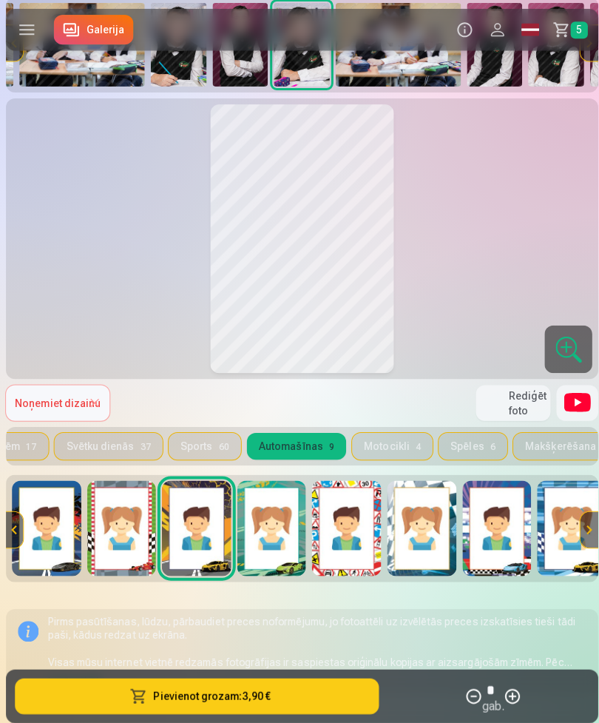
click at [275, 522] on img at bounding box center [269, 524] width 69 height 95
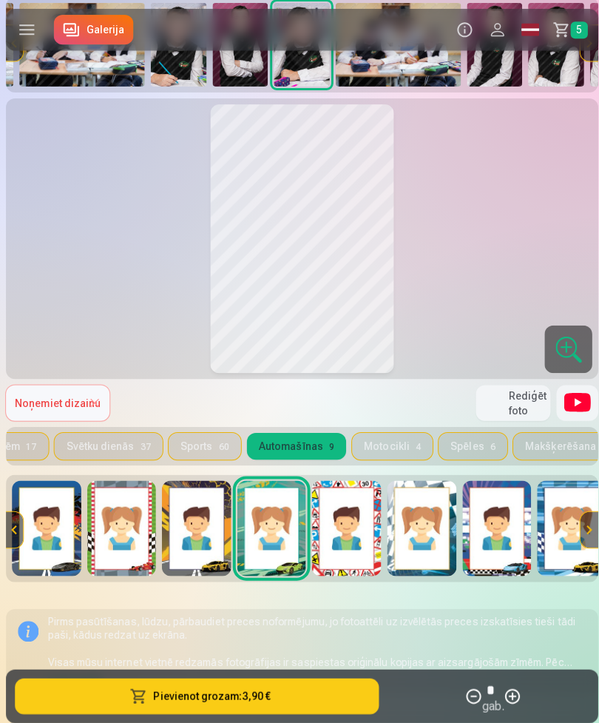
click at [53, 522] on img at bounding box center [46, 524] width 69 height 95
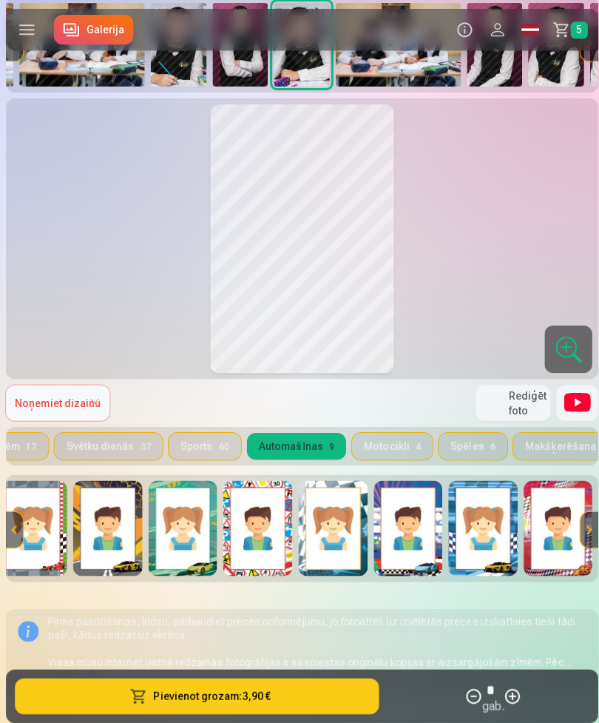
scroll to position [0, 88]
click at [550, 516] on img at bounding box center [553, 524] width 69 height 95
click at [405, 522] on img at bounding box center [405, 524] width 69 height 95
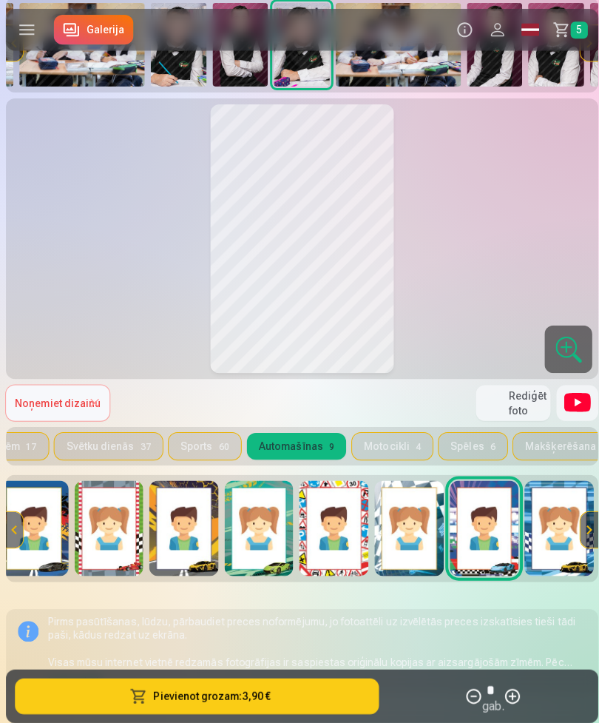
scroll to position [0, 12]
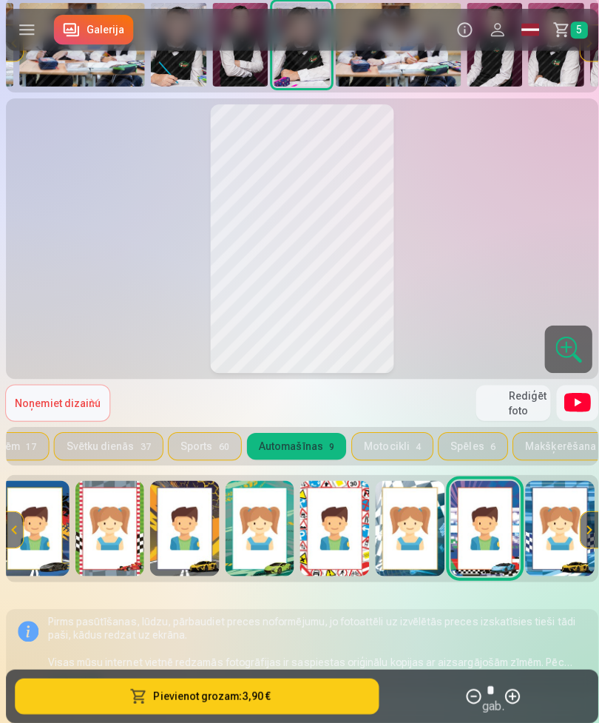
click at [331, 520] on img at bounding box center [331, 524] width 69 height 95
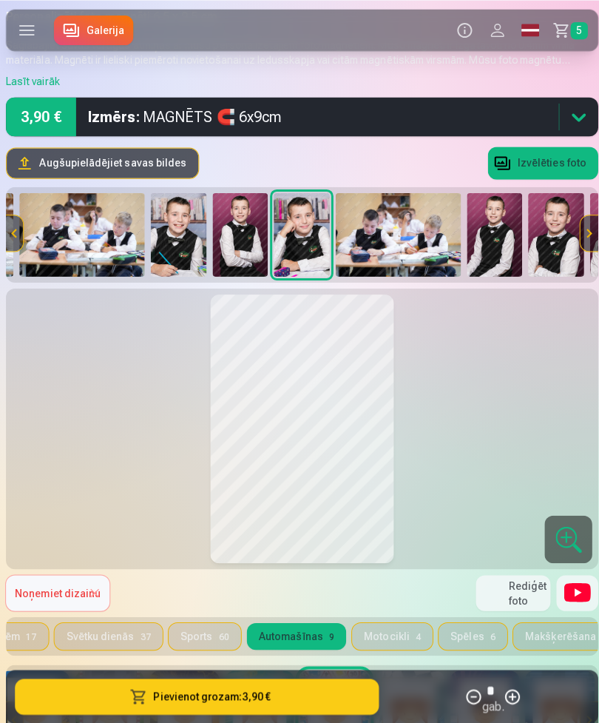
scroll to position [57, 0]
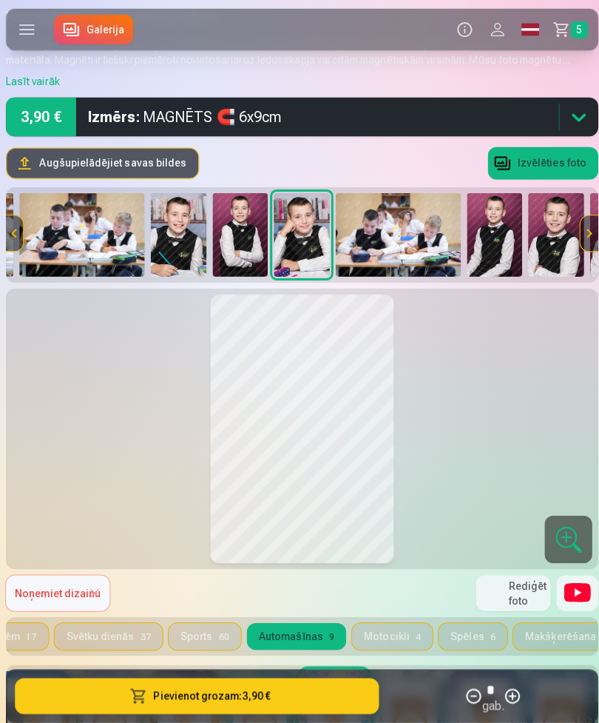
click at [173, 235] on img at bounding box center [177, 233] width 56 height 83
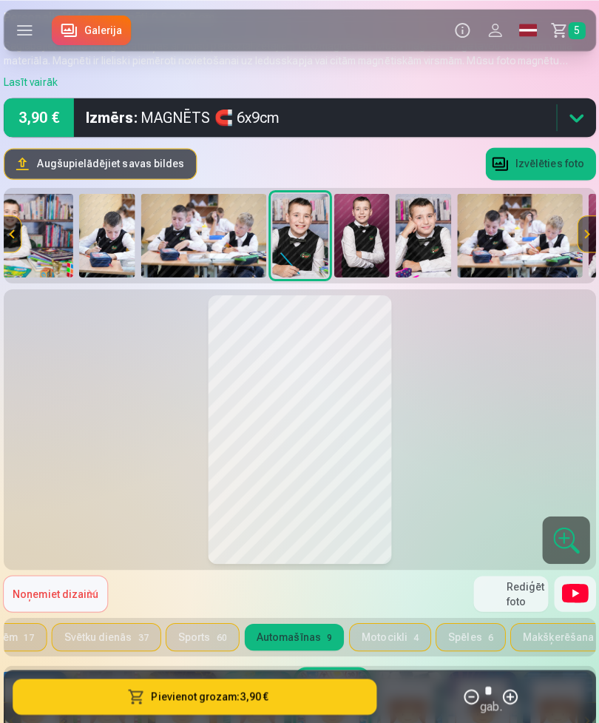
scroll to position [56, 0]
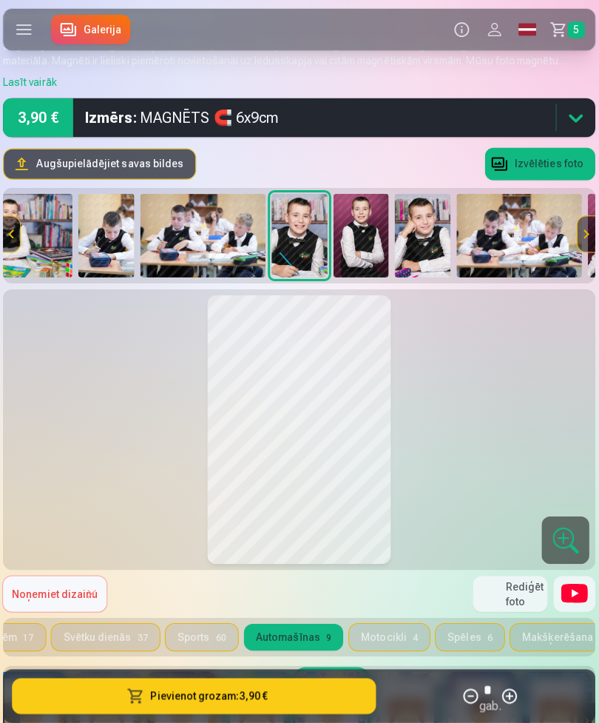
click at [424, 243] on img at bounding box center [422, 233] width 56 height 83
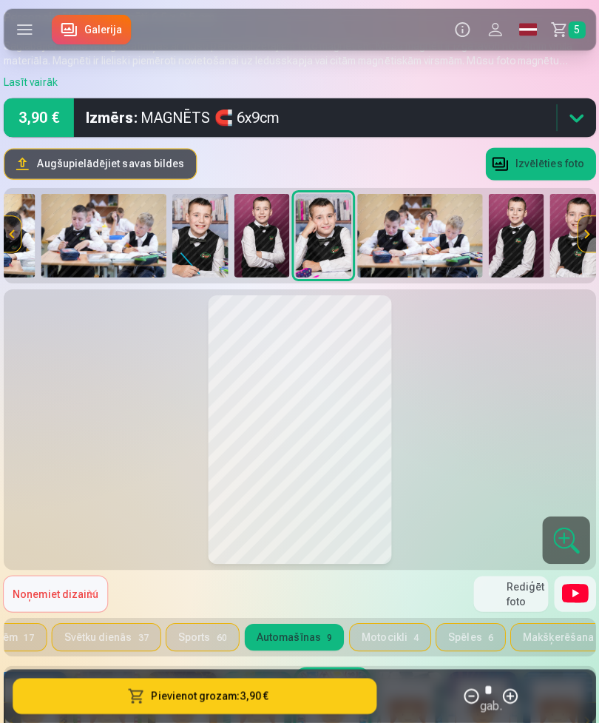
scroll to position [0, 750]
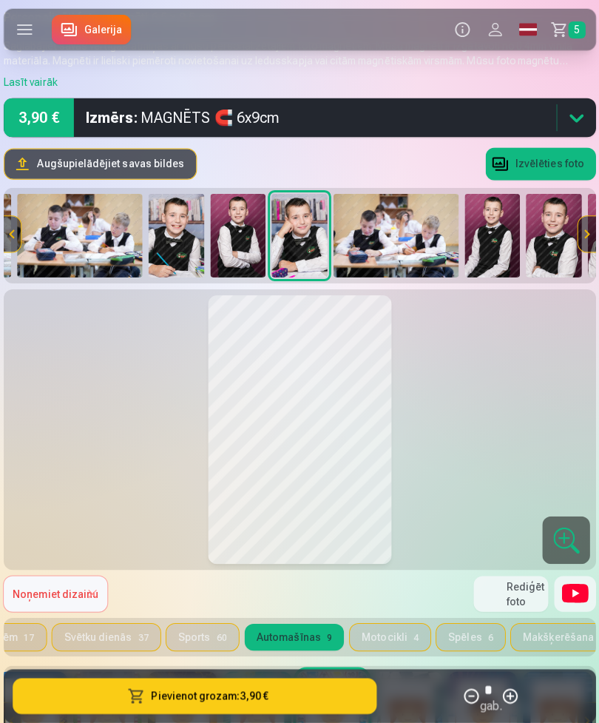
click at [66, 522] on span "Noņemiet dizainu" at bounding box center [57, 589] width 85 height 12
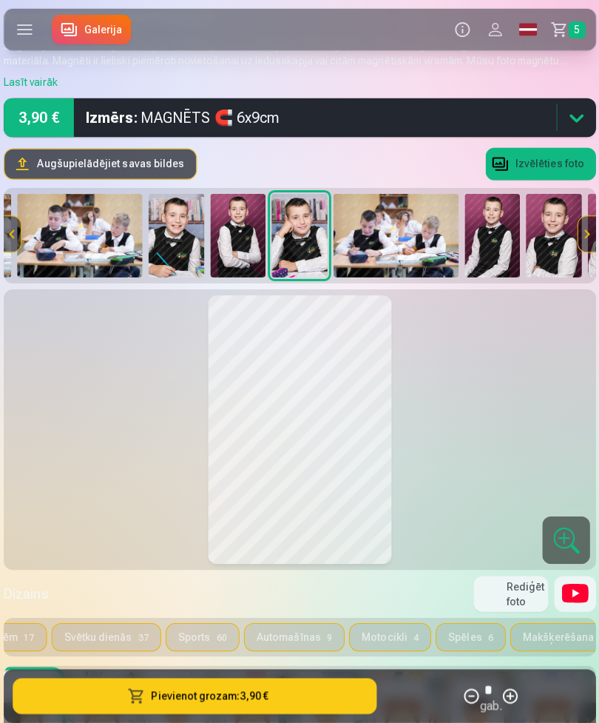
click at [280, 522] on button "Automašīnas 9" at bounding box center [294, 632] width 98 height 27
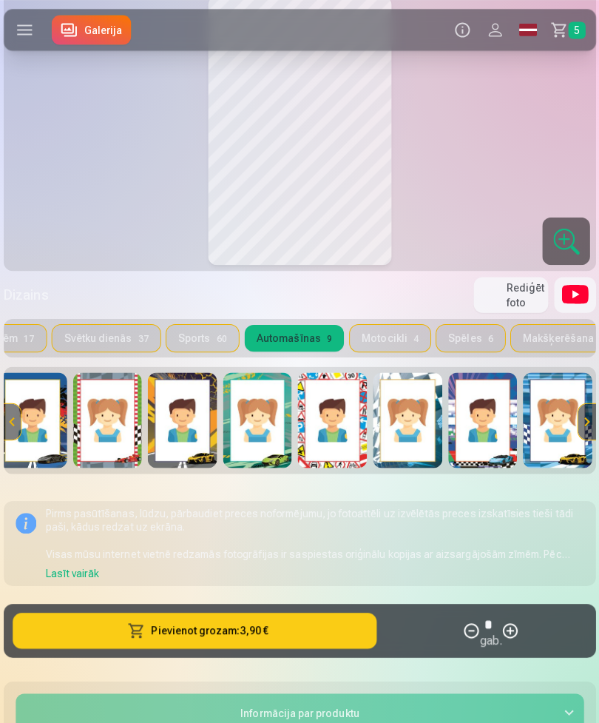
scroll to position [332, 0]
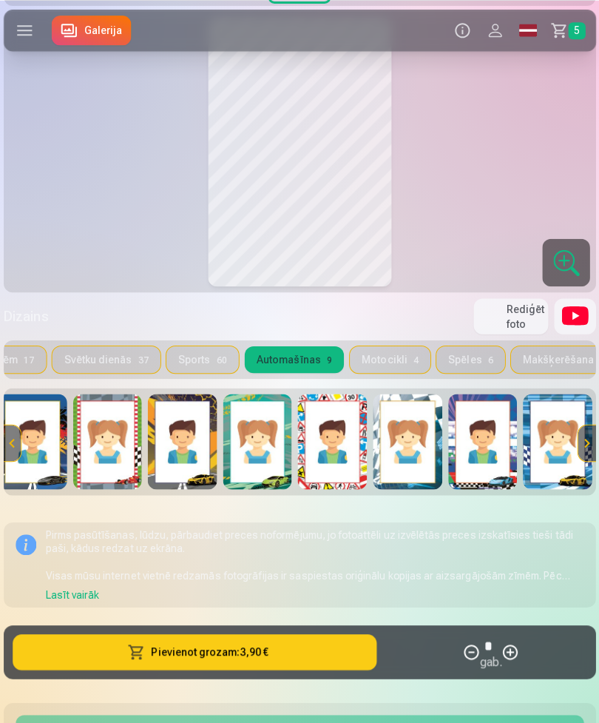
click at [182, 446] on img at bounding box center [183, 437] width 69 height 95
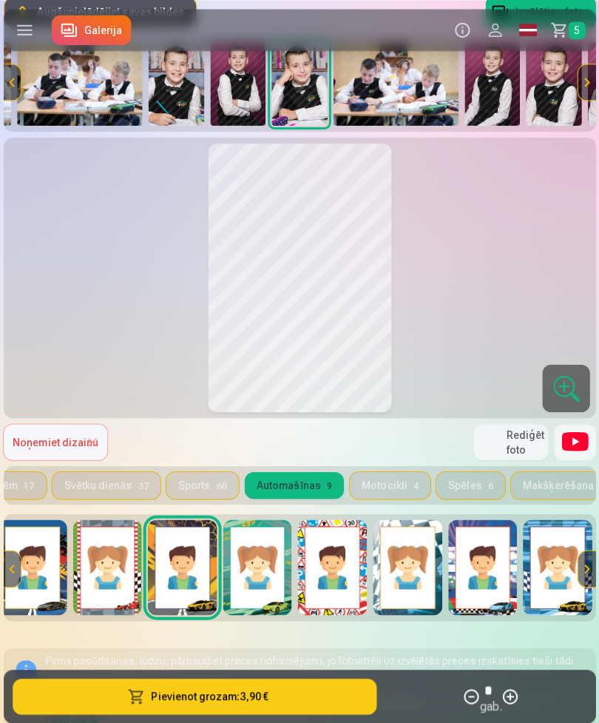
scroll to position [207, 0]
click at [32, 522] on div at bounding box center [22, 564] width 35 height 107
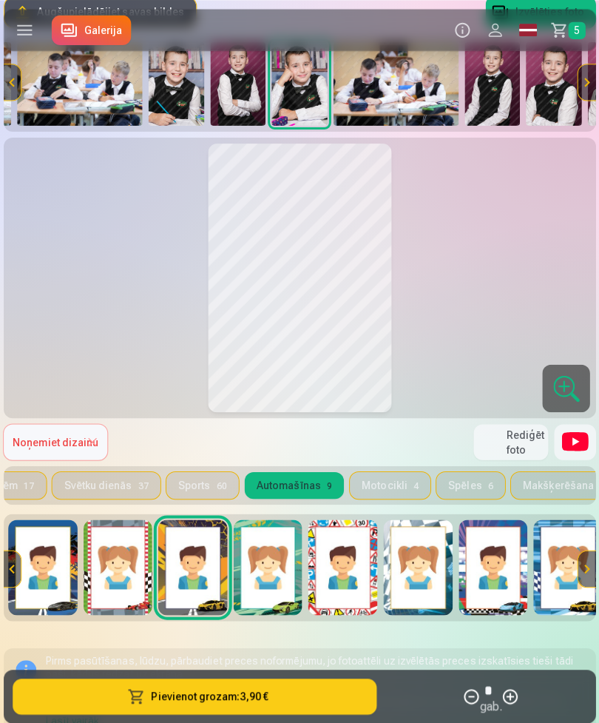
scroll to position [0, 0]
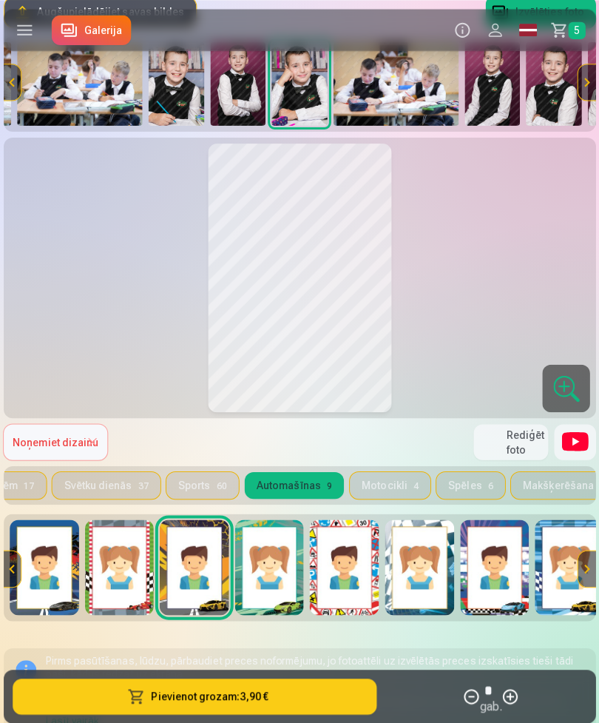
click at [48, 522] on img at bounding box center [46, 562] width 69 height 95
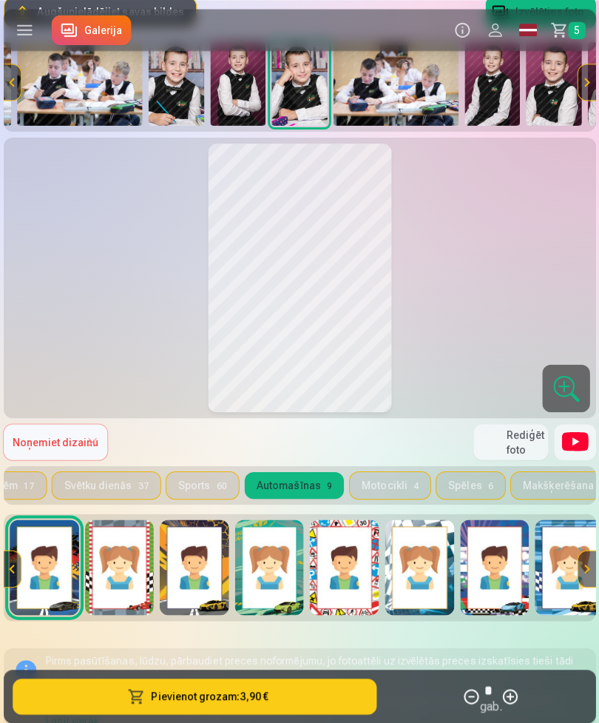
click at [352, 522] on img at bounding box center [343, 562] width 69 height 95
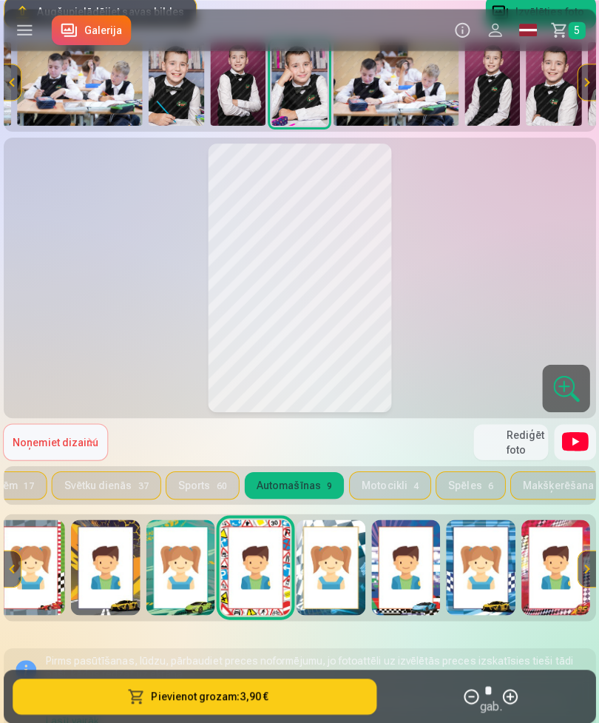
scroll to position [0, 88]
click at [401, 522] on img at bounding box center [405, 562] width 69 height 95
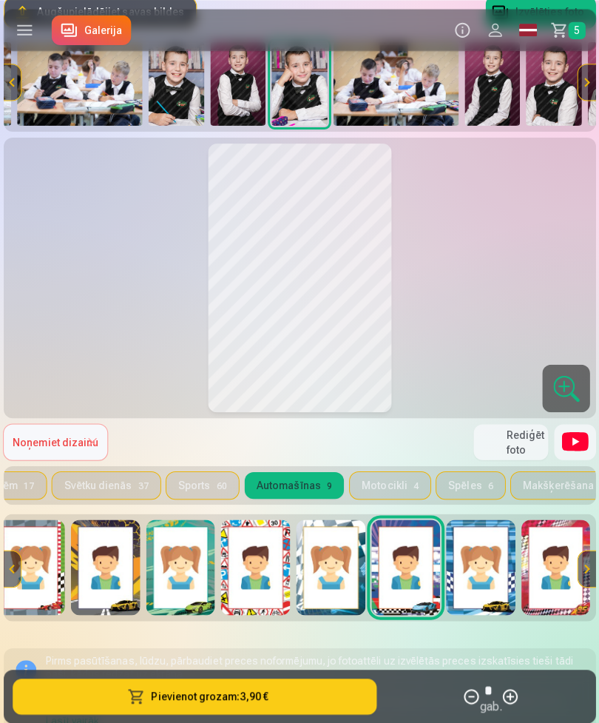
click at [328, 522] on img at bounding box center [330, 562] width 69 height 95
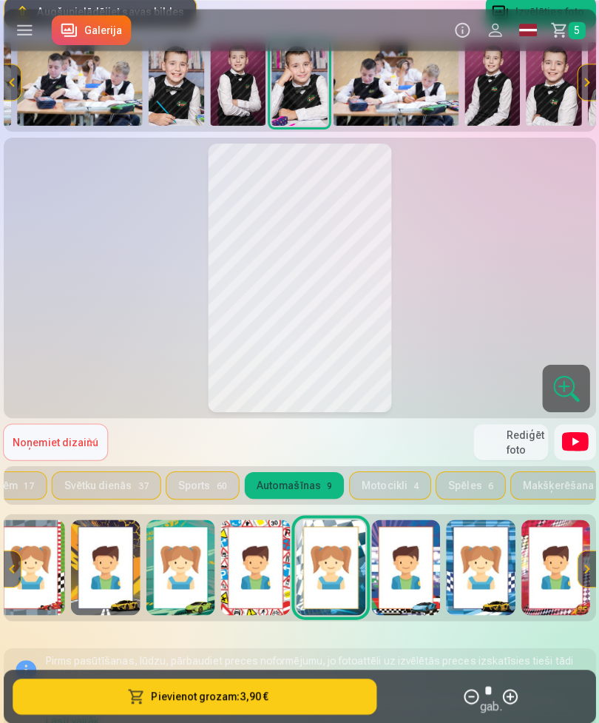
scroll to position [206, 0]
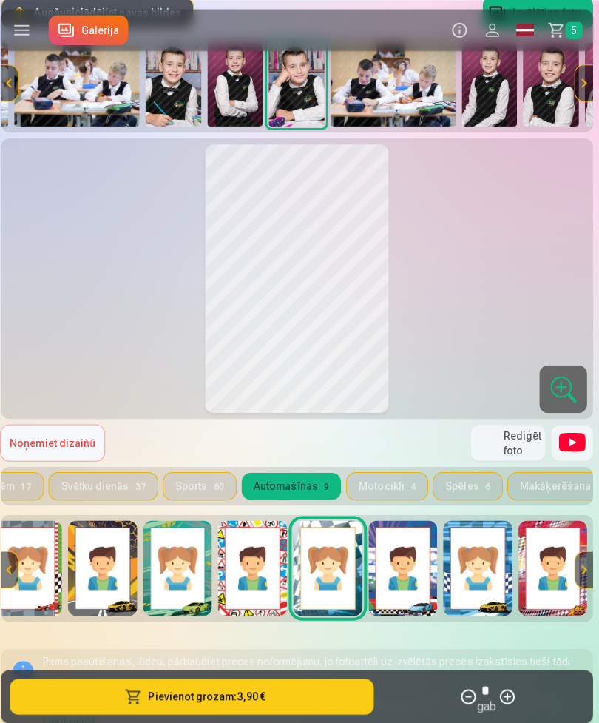
click at [548, 522] on img at bounding box center [553, 563] width 69 height 95
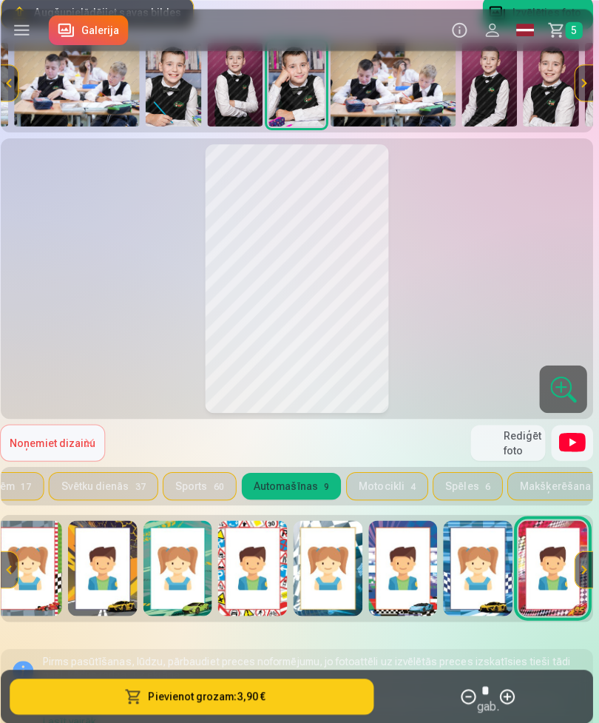
scroll to position [207, 0]
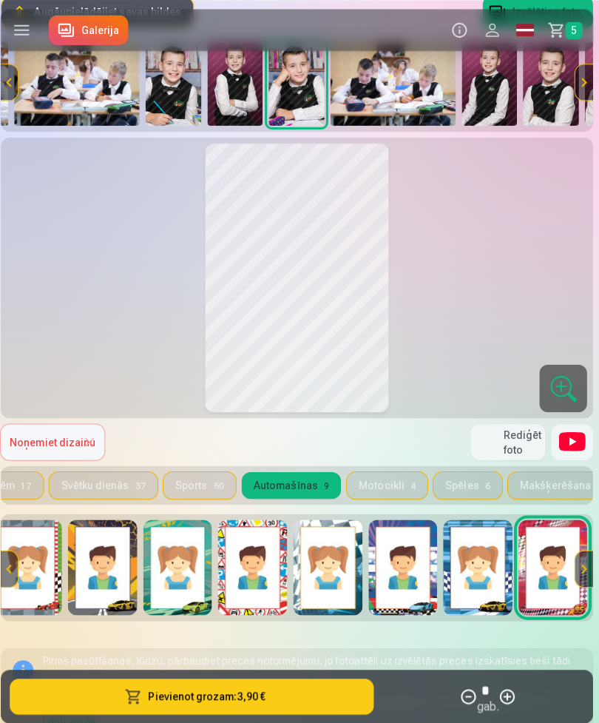
click at [472, 522] on img at bounding box center [479, 562] width 69 height 95
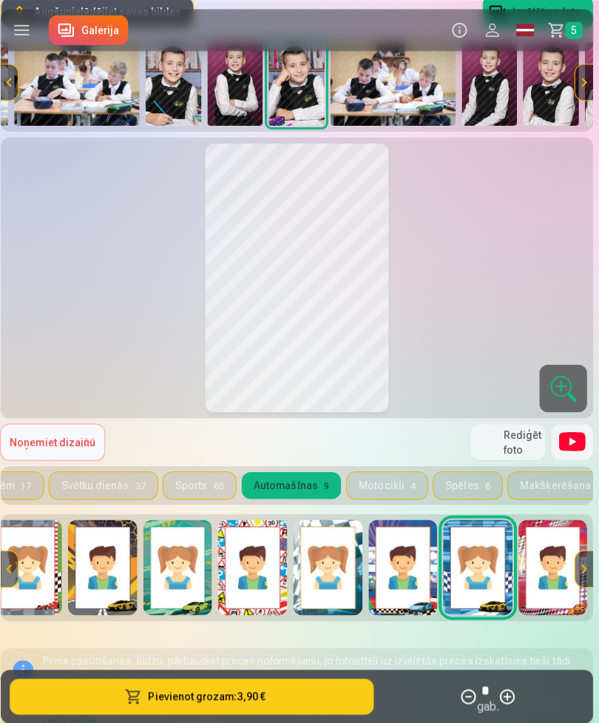
click at [393, 522] on img at bounding box center [405, 562] width 69 height 95
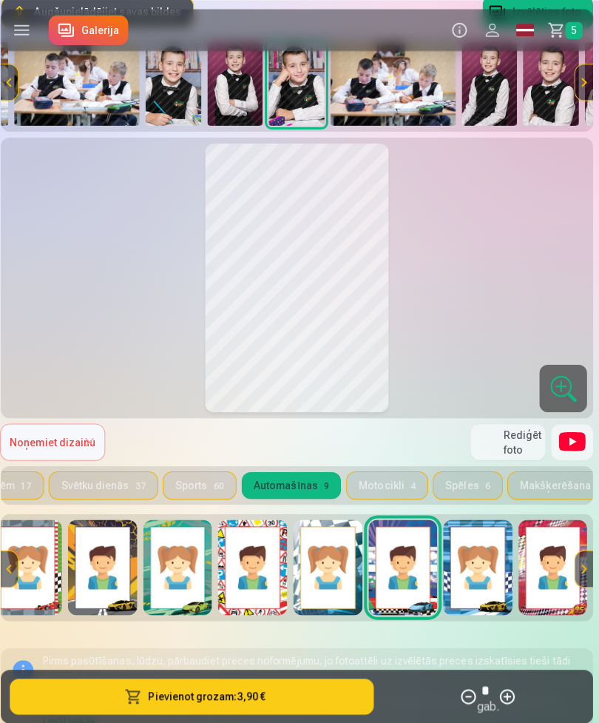
click at [486, 522] on img at bounding box center [479, 562] width 69 height 95
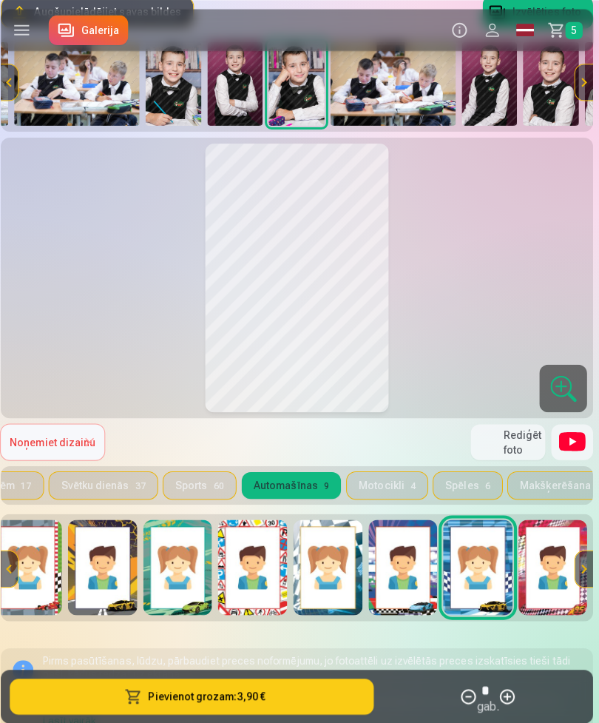
click at [409, 522] on img at bounding box center [405, 562] width 69 height 95
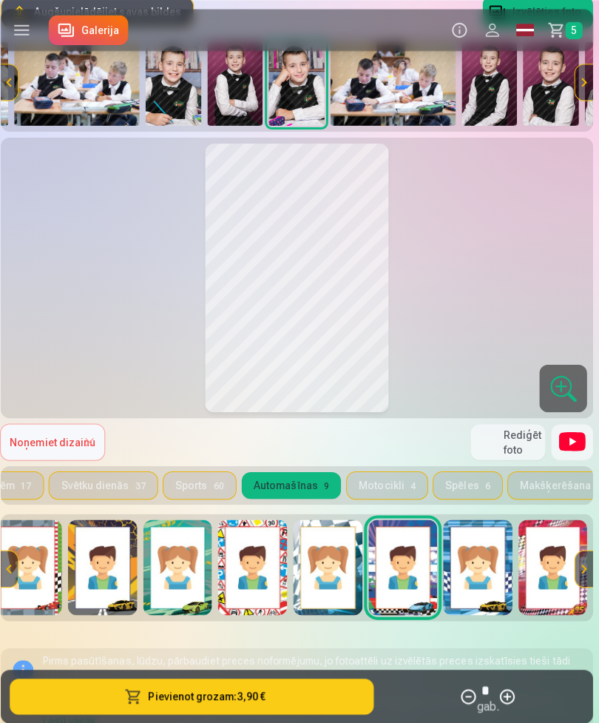
click at [267, 522] on button "Pievienot grozam : 3,90 €" at bounding box center [195, 691] width 361 height 36
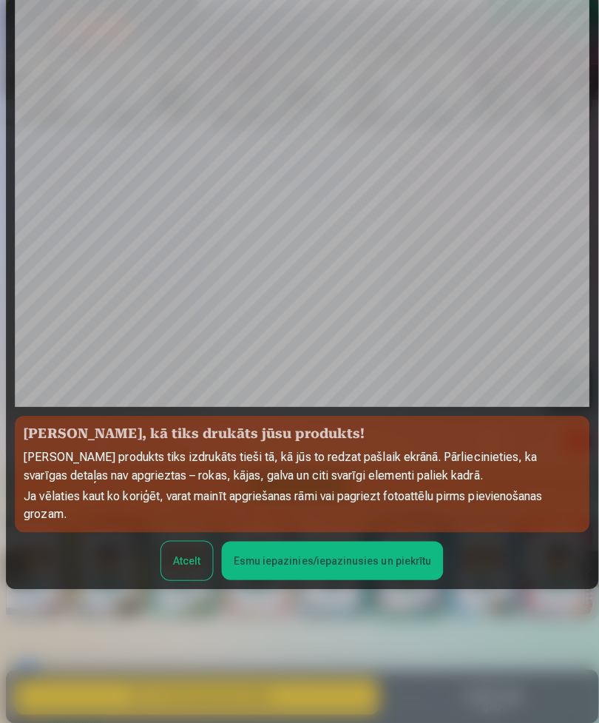
scroll to position [107, 0]
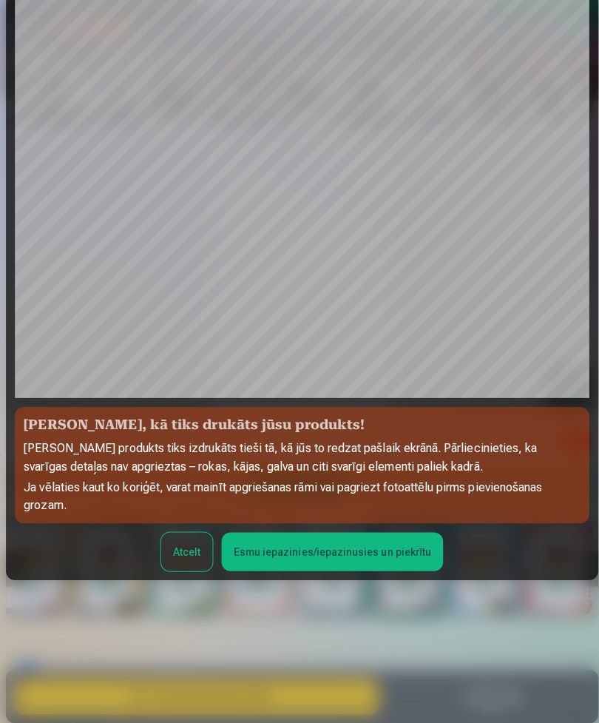
click at [387, 522] on button "Esmu iepazinies/iepazinusies un piekrītu" at bounding box center [330, 547] width 220 height 38
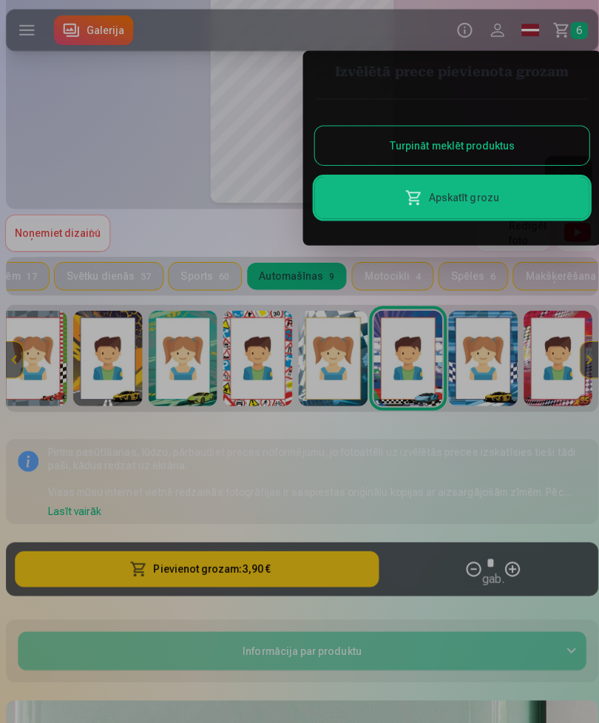
scroll to position [0, 0]
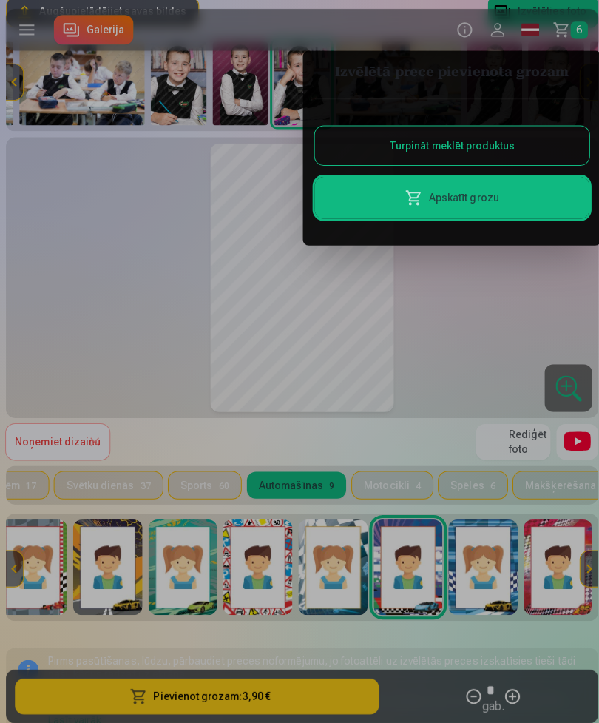
click at [520, 140] on button "Turpināt meklēt produktus" at bounding box center [448, 144] width 272 height 38
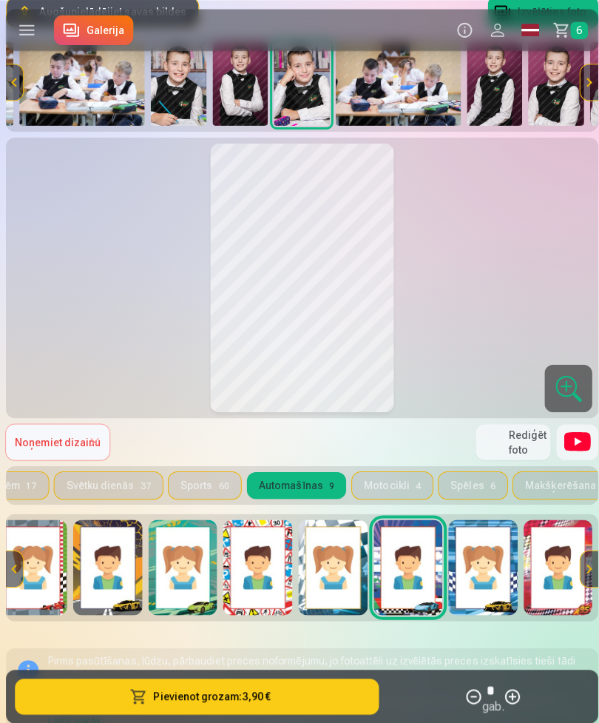
click at [183, 87] on img at bounding box center [177, 82] width 56 height 83
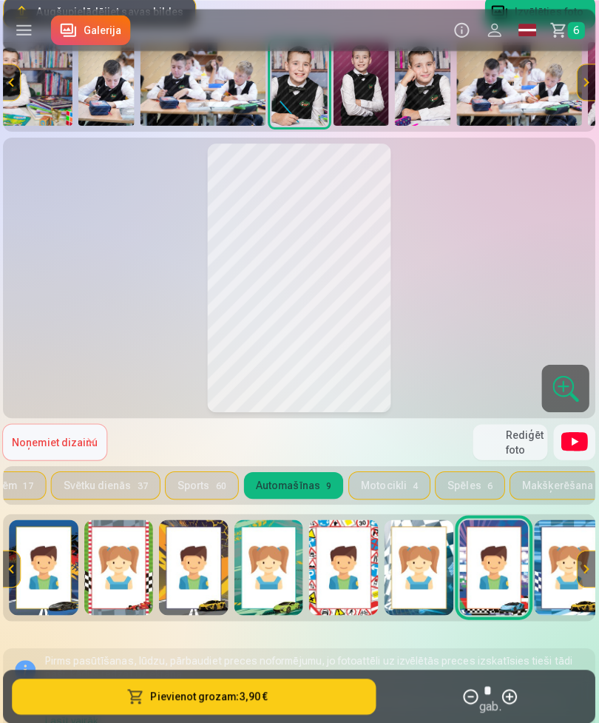
scroll to position [0, 0]
click at [194, 522] on img at bounding box center [195, 562] width 69 height 95
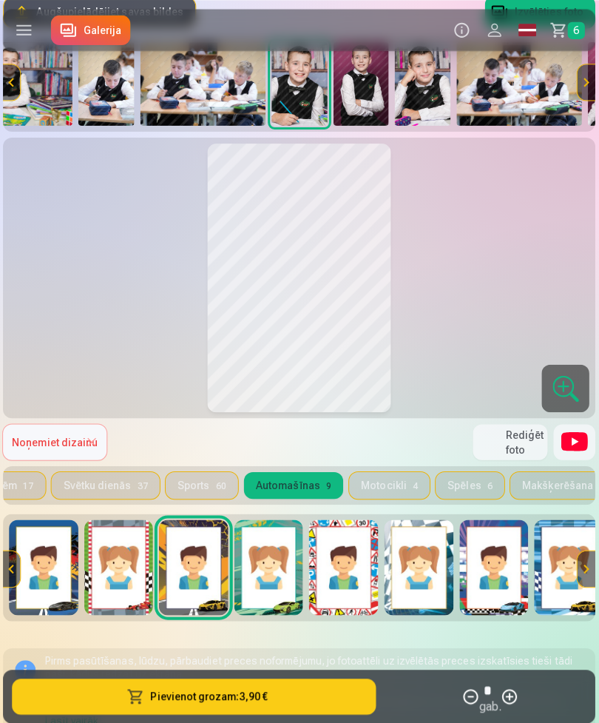
click at [64, 522] on img at bounding box center [46, 562] width 69 height 95
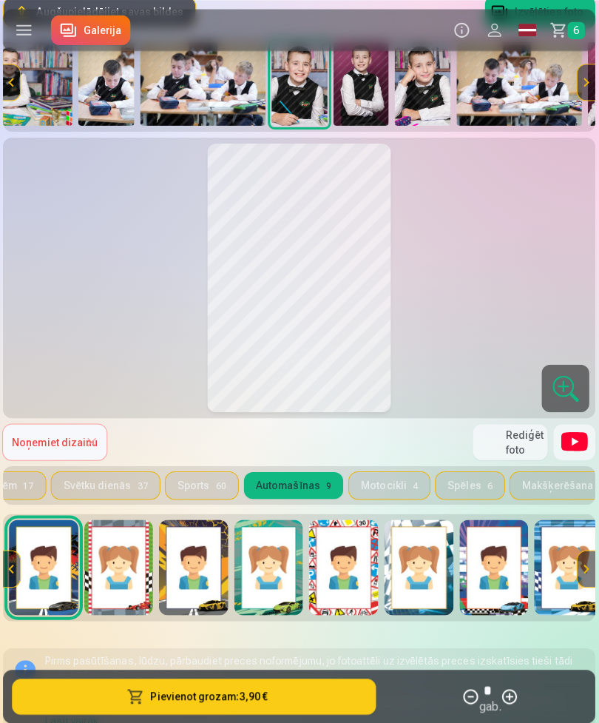
click at [305, 522] on button "Pievienot grozam : 3,90 €" at bounding box center [195, 691] width 361 height 36
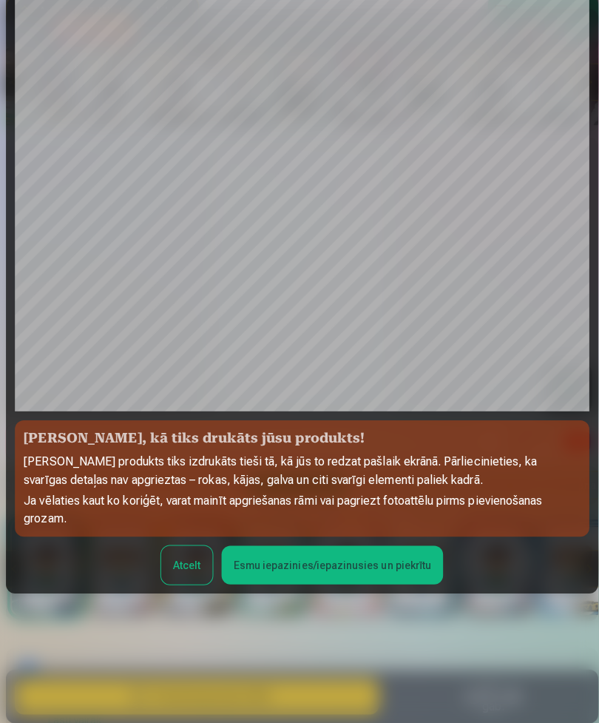
scroll to position [107, 0]
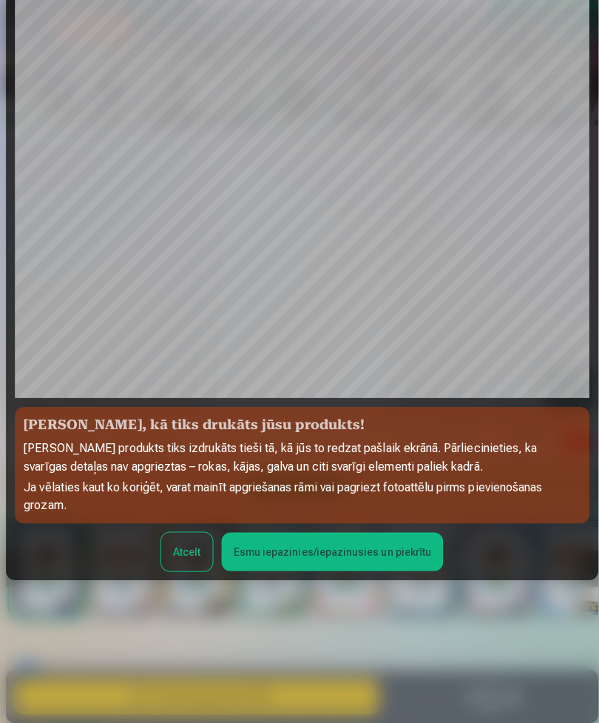
click at [389, 522] on button "Esmu iepazinies/iepazinusies un piekrītu" at bounding box center [330, 547] width 220 height 38
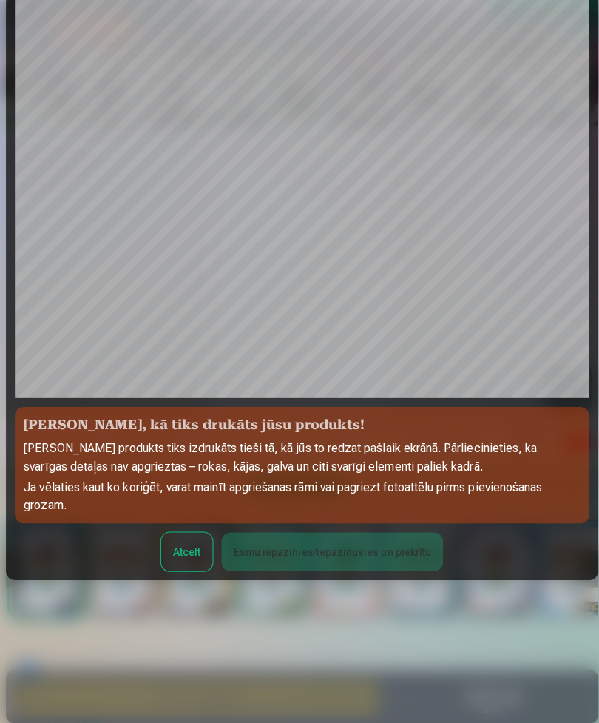
scroll to position [0, 0]
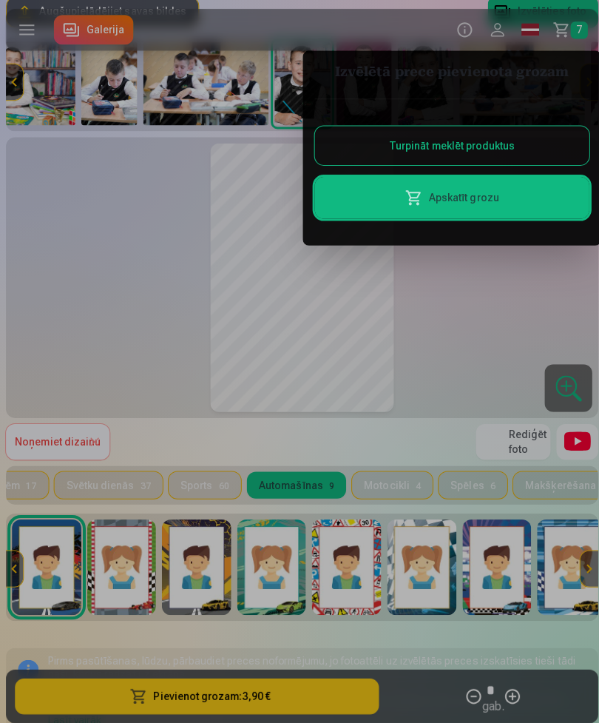
click at [485, 145] on button "Turpināt meklēt produktus" at bounding box center [448, 144] width 272 height 38
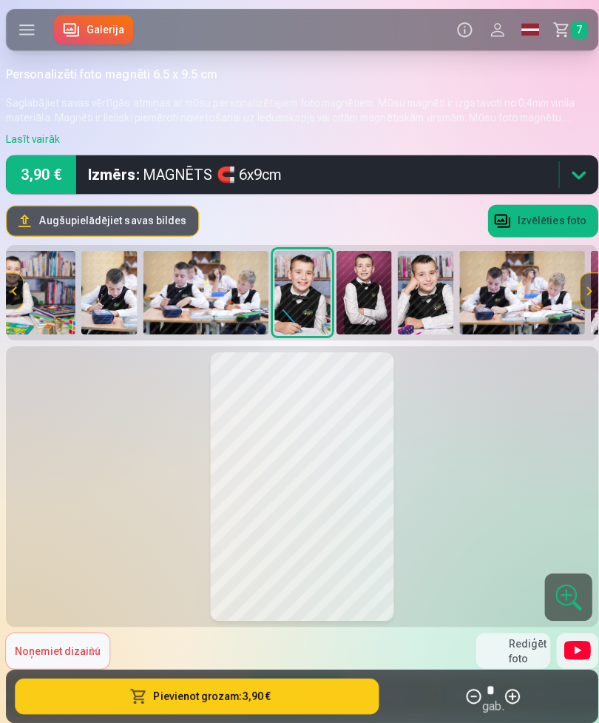
scroll to position [207, 0]
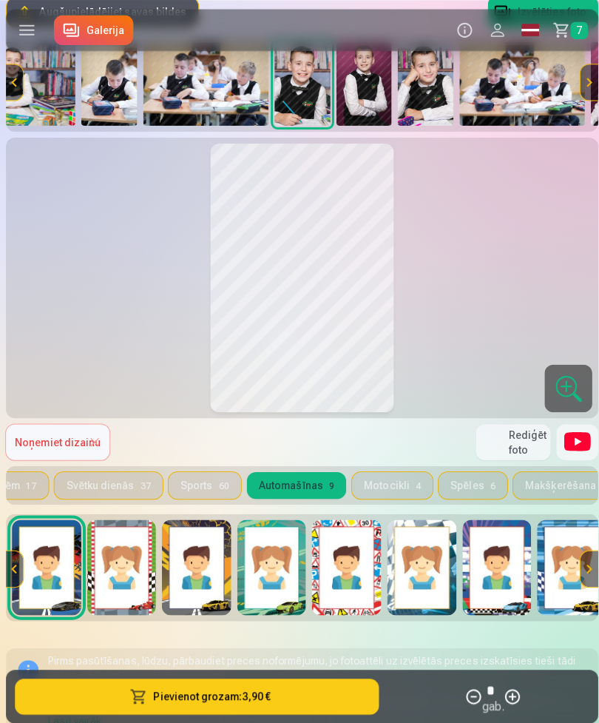
click at [568, 33] on span "7" at bounding box center [574, 29] width 17 height 17
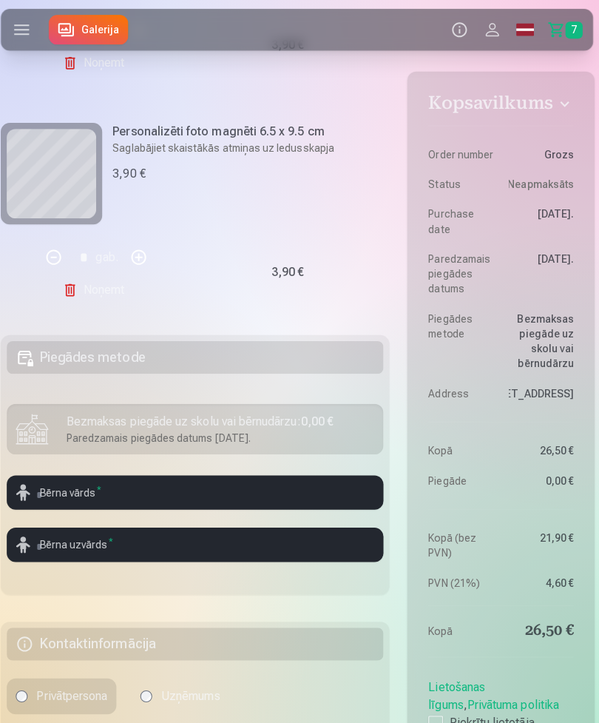
scroll to position [187, 0]
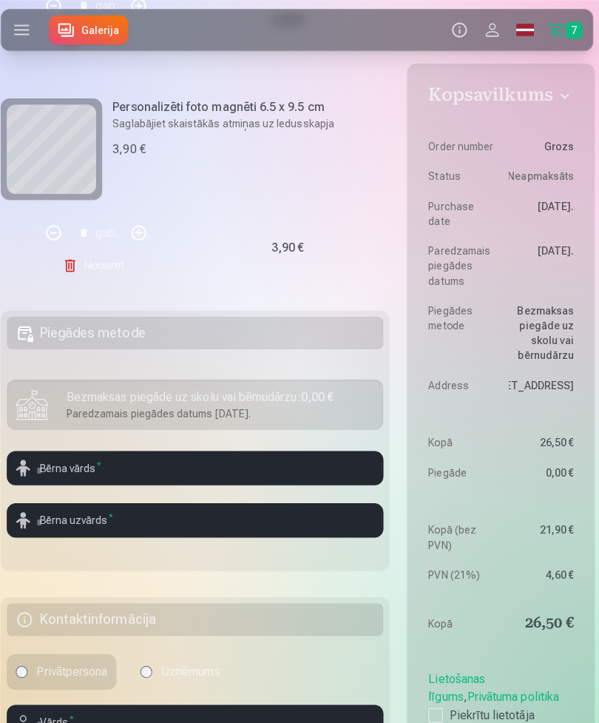
click at [106, 403] on div "Bezmaksas piegāde uz skolu vai bērnudārzu : 0,00 €" at bounding box center [224, 394] width 306 height 18
click at [121, 481] on input "text" at bounding box center [199, 464] width 374 height 34
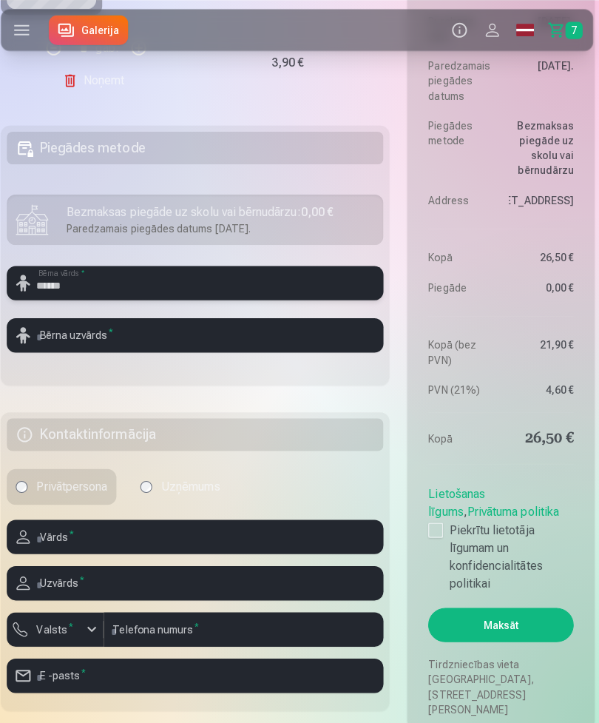
type input "******"
click at [50, 349] on input "text" at bounding box center [199, 332] width 374 height 34
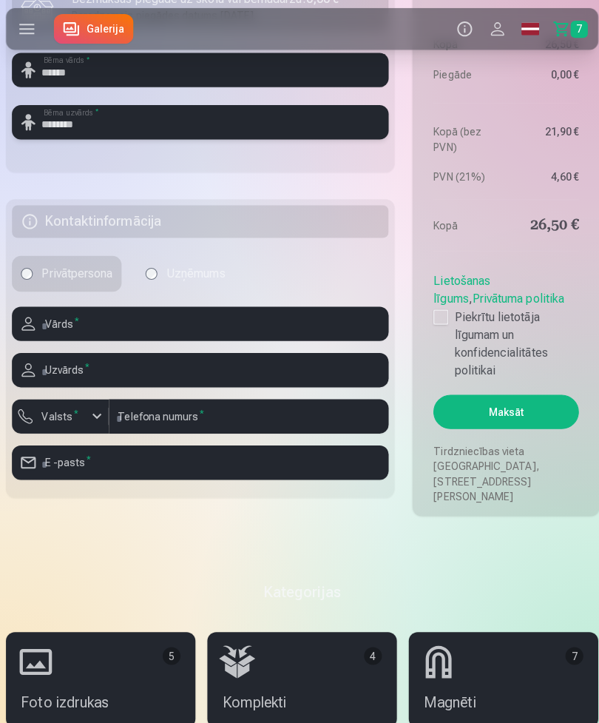
scroll to position [582, 0]
type input "********"
click at [73, 338] on input "text" at bounding box center [199, 321] width 374 height 34
type input "*****"
type input "********"
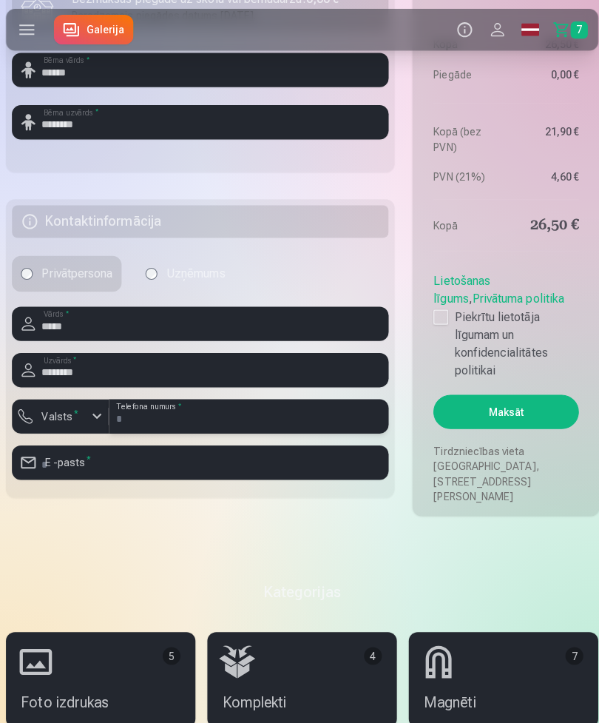
click at [286, 430] on input "number" at bounding box center [247, 413] width 278 height 34
type input "********"
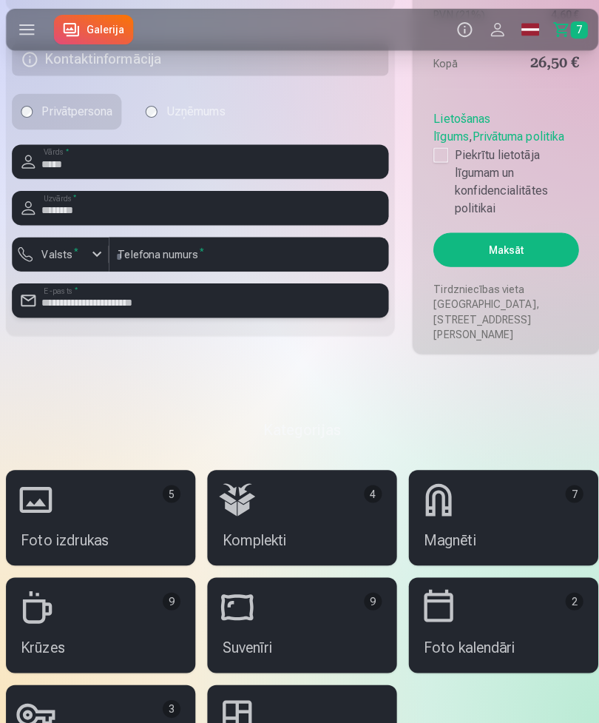
scroll to position [743, 0]
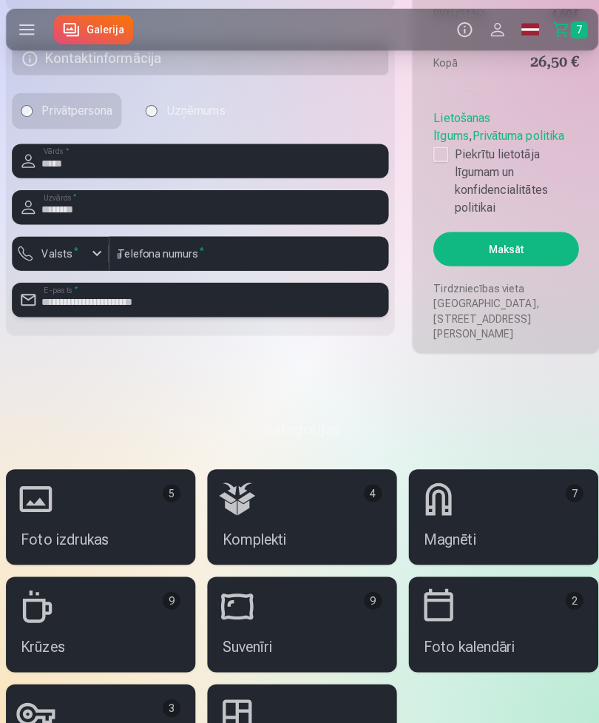
type input "**********"
click at [437, 161] on div at bounding box center [437, 153] width 15 height 15
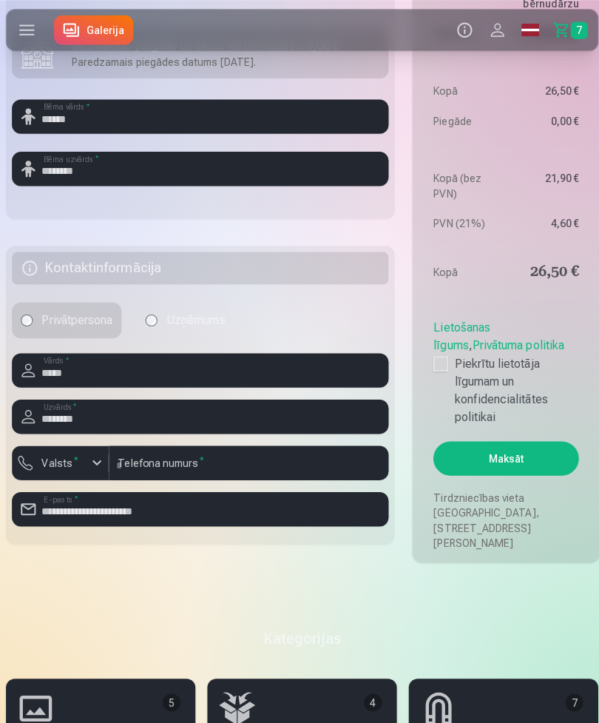
scroll to position [555, 0]
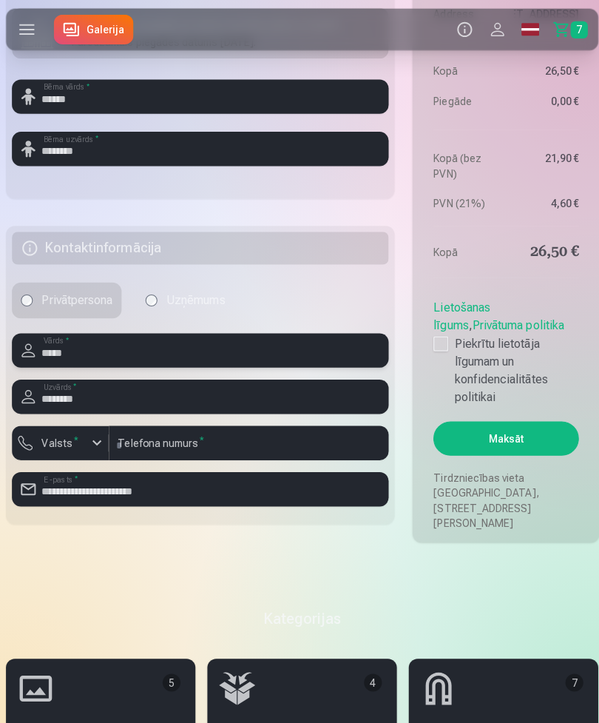
click at [48, 365] on input "*****" at bounding box center [199, 348] width 374 height 34
type input "*****"
click at [369, 316] on div "Privātpersona Uzņēmums" at bounding box center [199, 298] width 374 height 36
click at [508, 452] on button "Maksāt" at bounding box center [502, 435] width 144 height 34
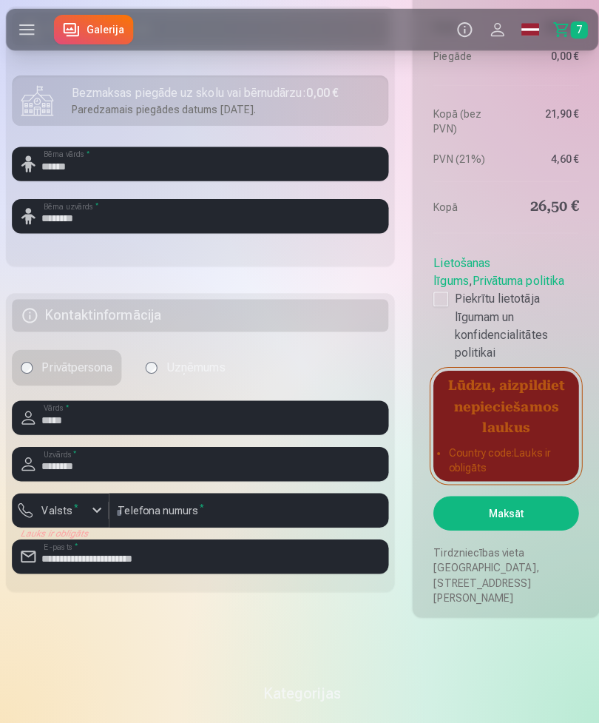
scroll to position [490, 0]
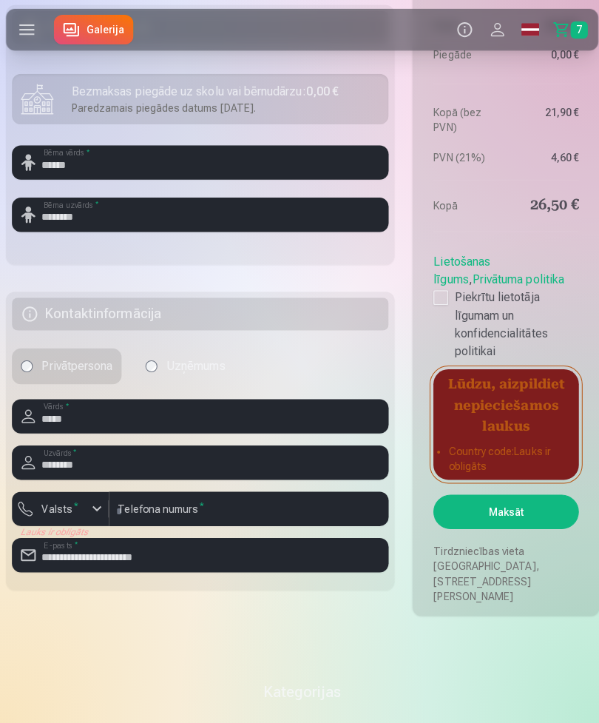
click at [73, 506] on sup "*" at bounding box center [75, 502] width 4 height 10
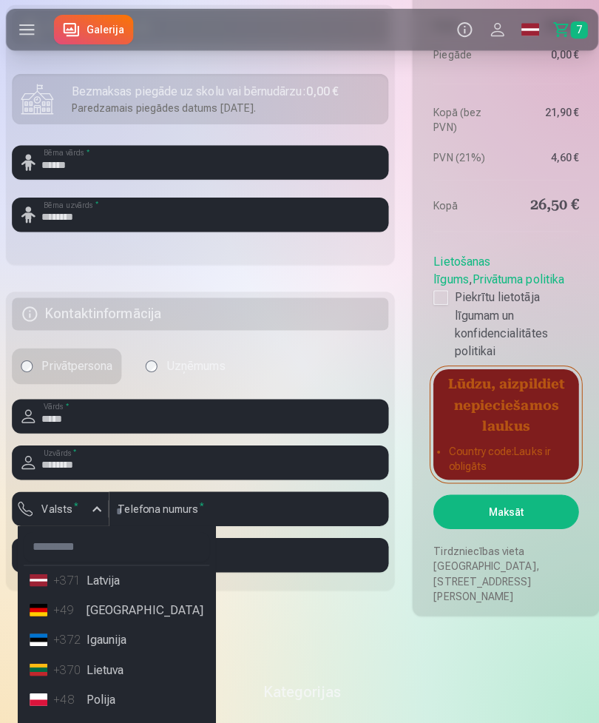
scroll to position [491, 0]
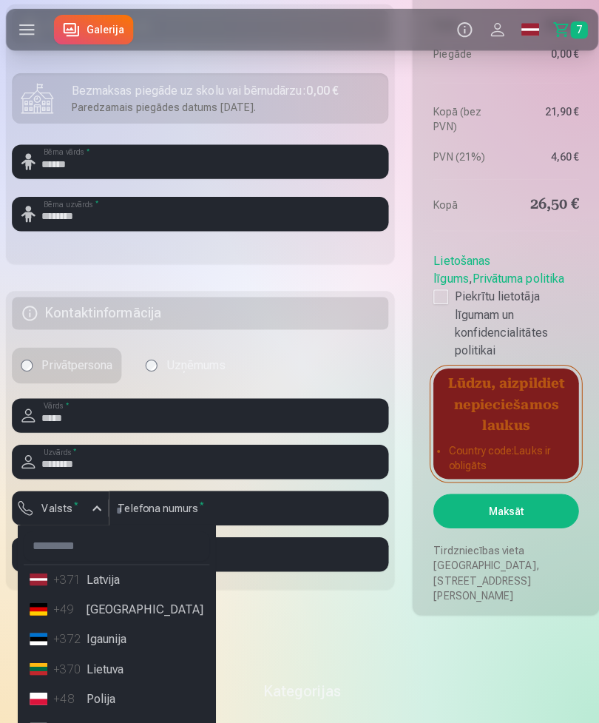
click at [92, 522] on li "+371 Latvija" at bounding box center [116, 575] width 184 height 30
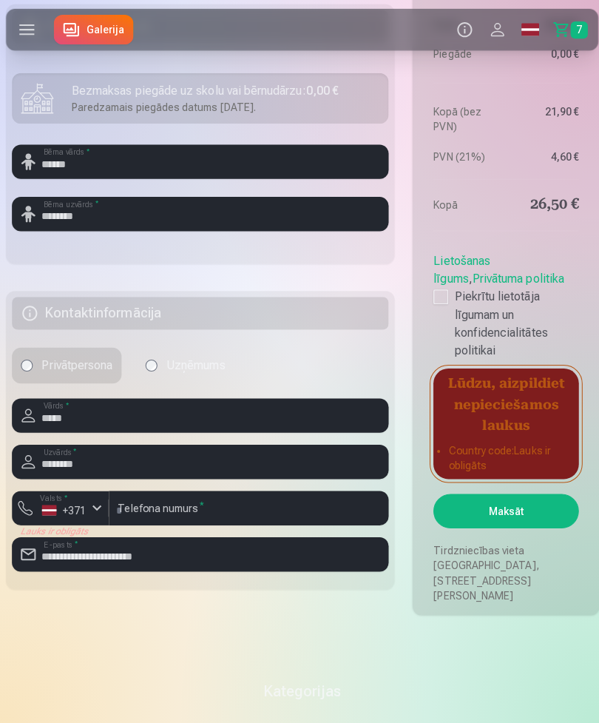
click at [514, 522] on button "Maksāt" at bounding box center [502, 507] width 144 height 34
